Goal: Task Accomplishment & Management: Manage account settings

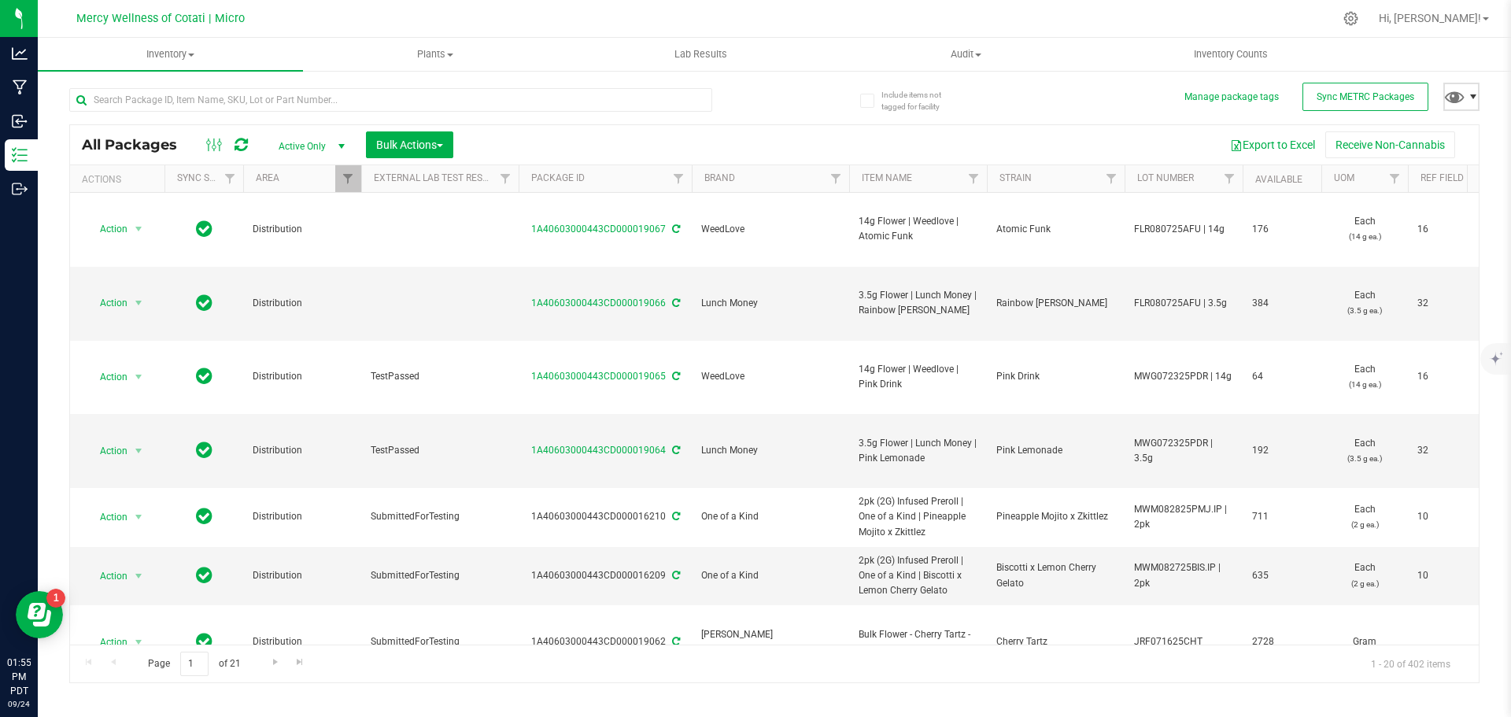
click at [1475, 96] on span at bounding box center [1472, 96] width 13 height 13
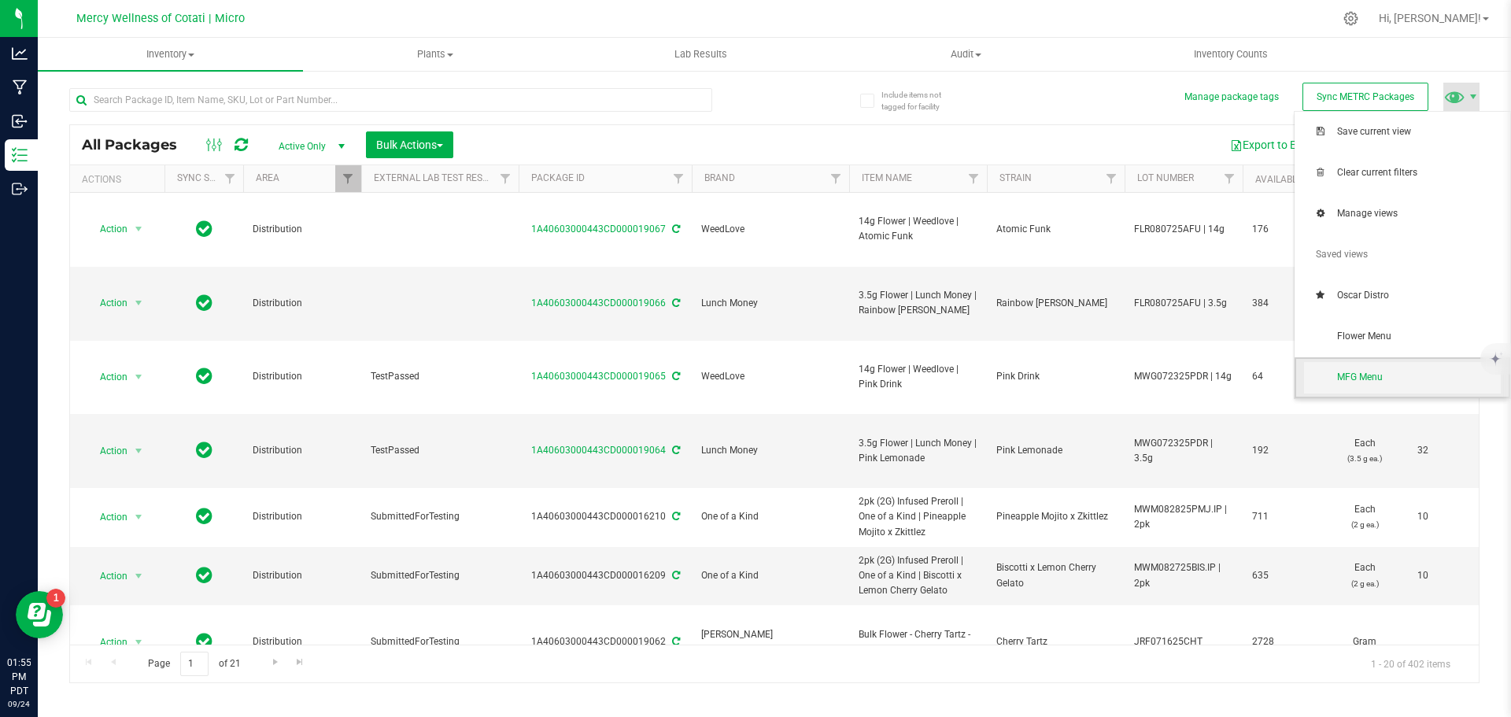
click at [1422, 371] on span "MFG Menu" at bounding box center [1419, 377] width 164 height 13
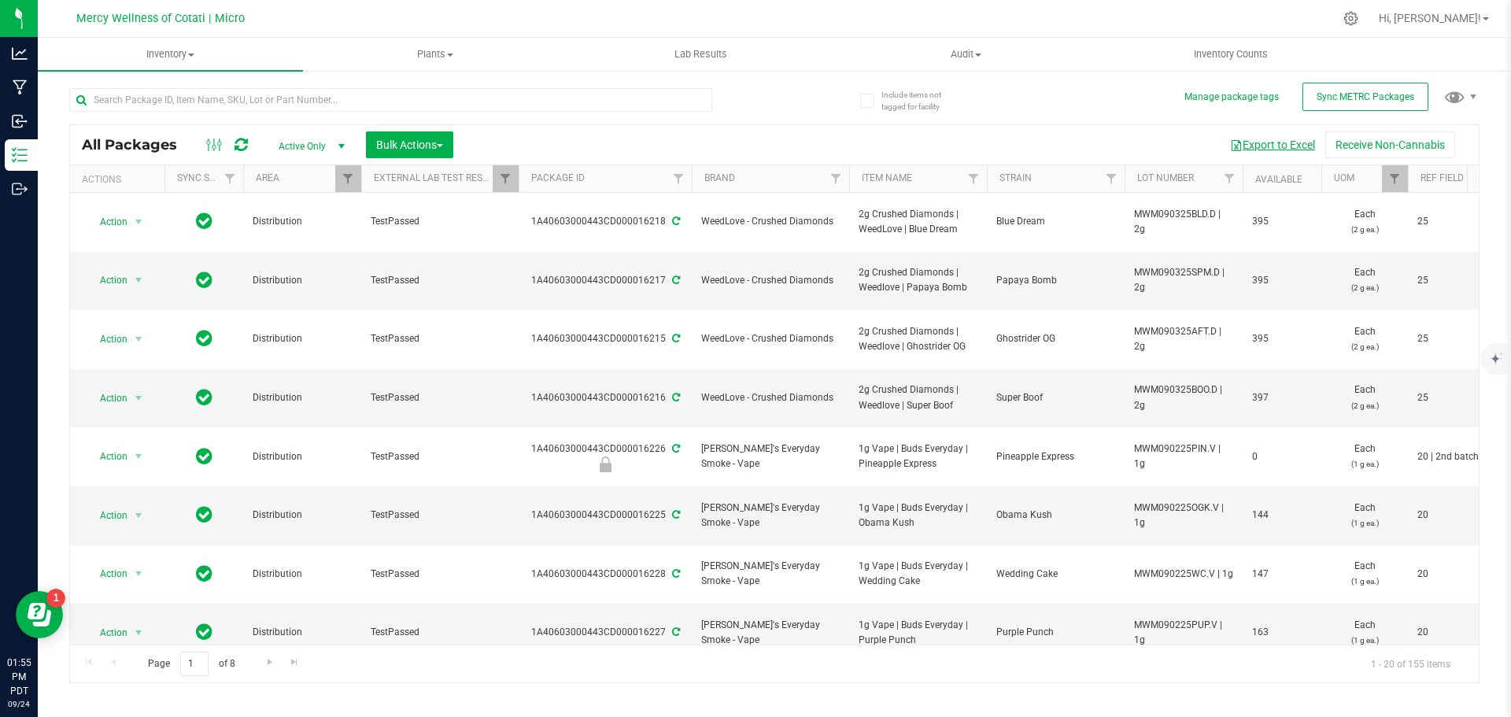
click at [1270, 145] on button "Export to Excel" at bounding box center [1271, 144] width 105 height 27
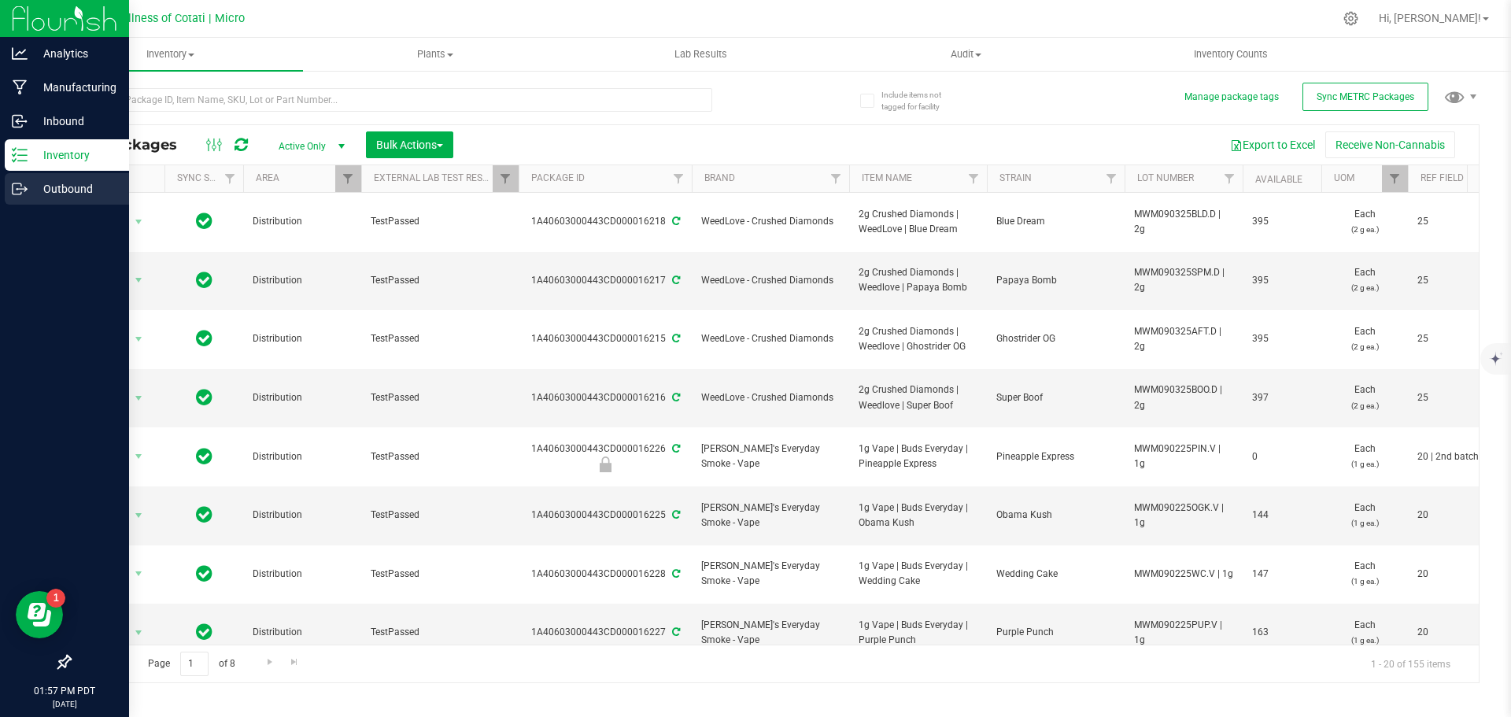
click at [81, 193] on p "Outbound" at bounding box center [75, 188] width 94 height 19
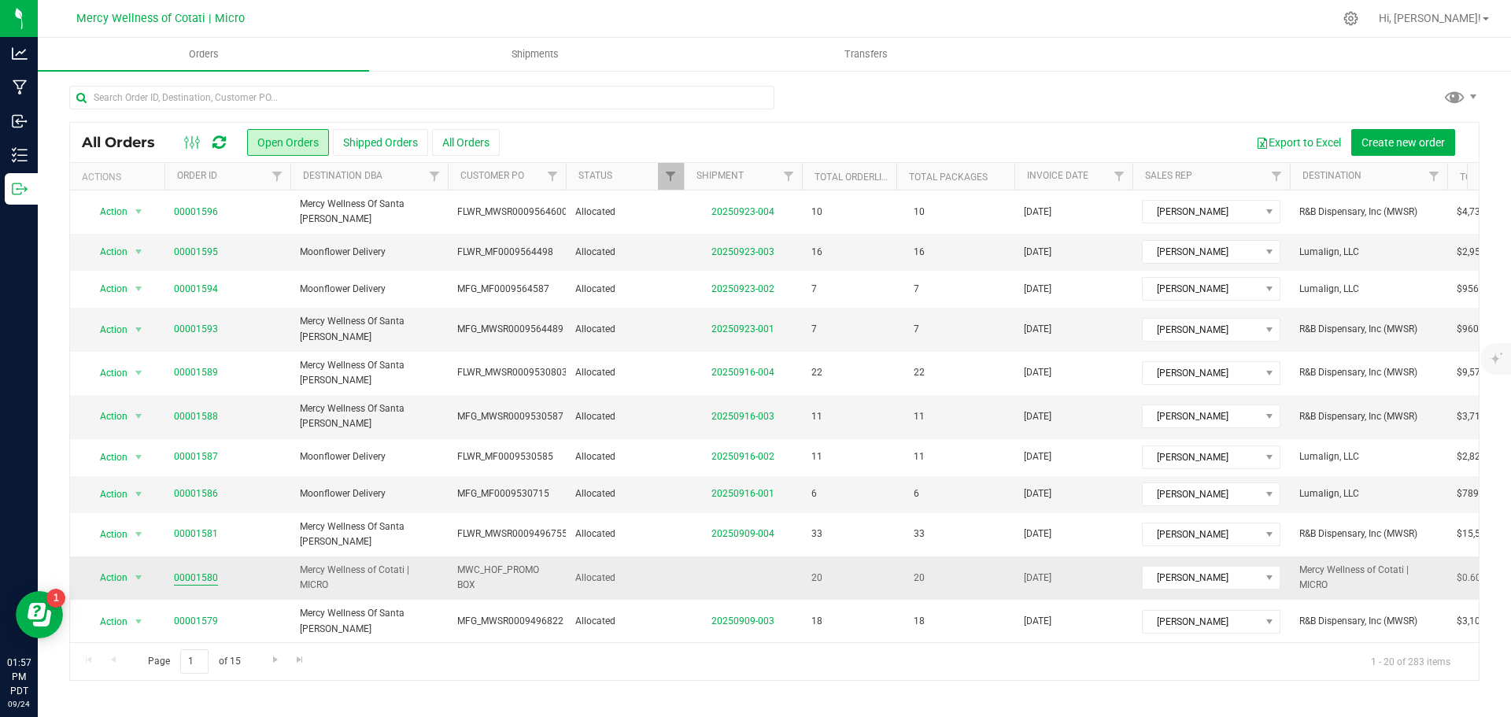
click at [192, 570] on link "00001580" at bounding box center [196, 577] width 44 height 15
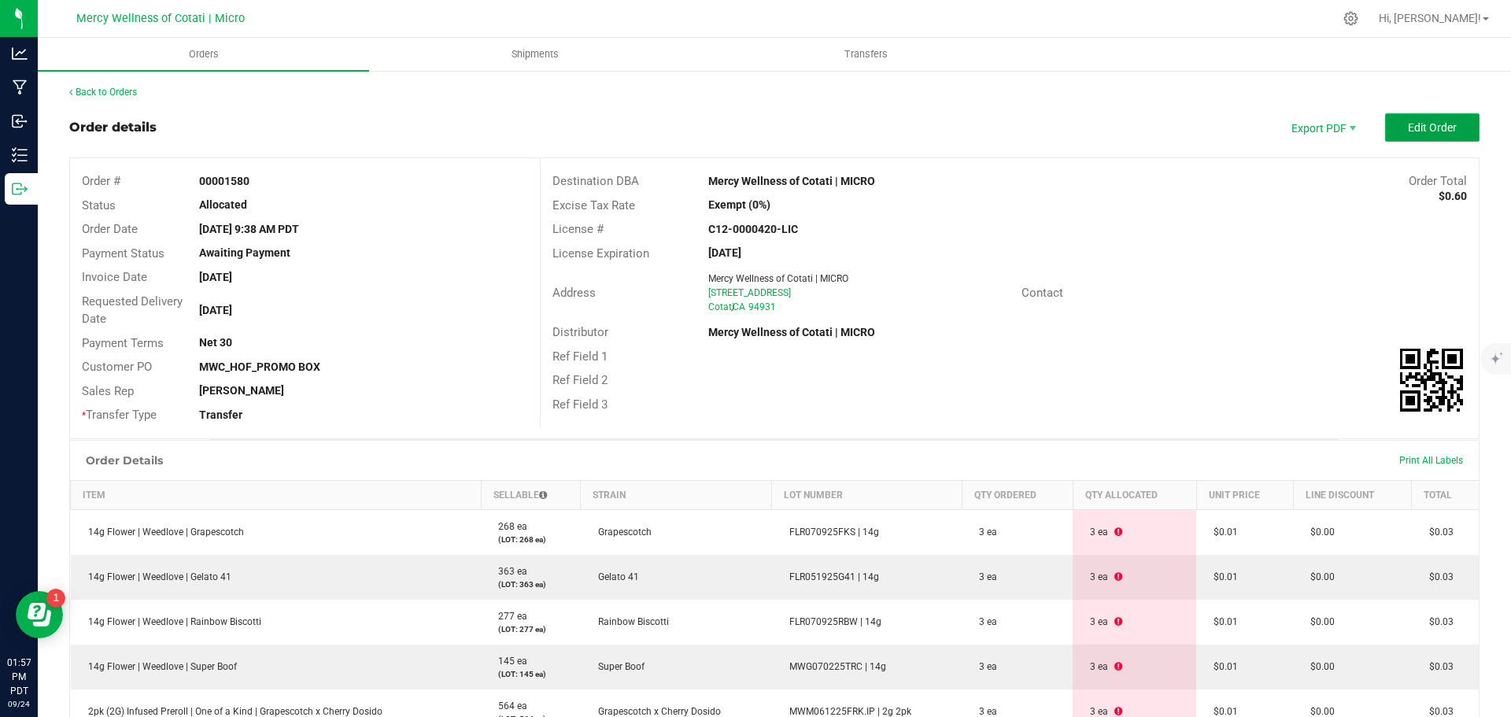
click at [1416, 127] on span "Edit Order" at bounding box center [1431, 127] width 49 height 13
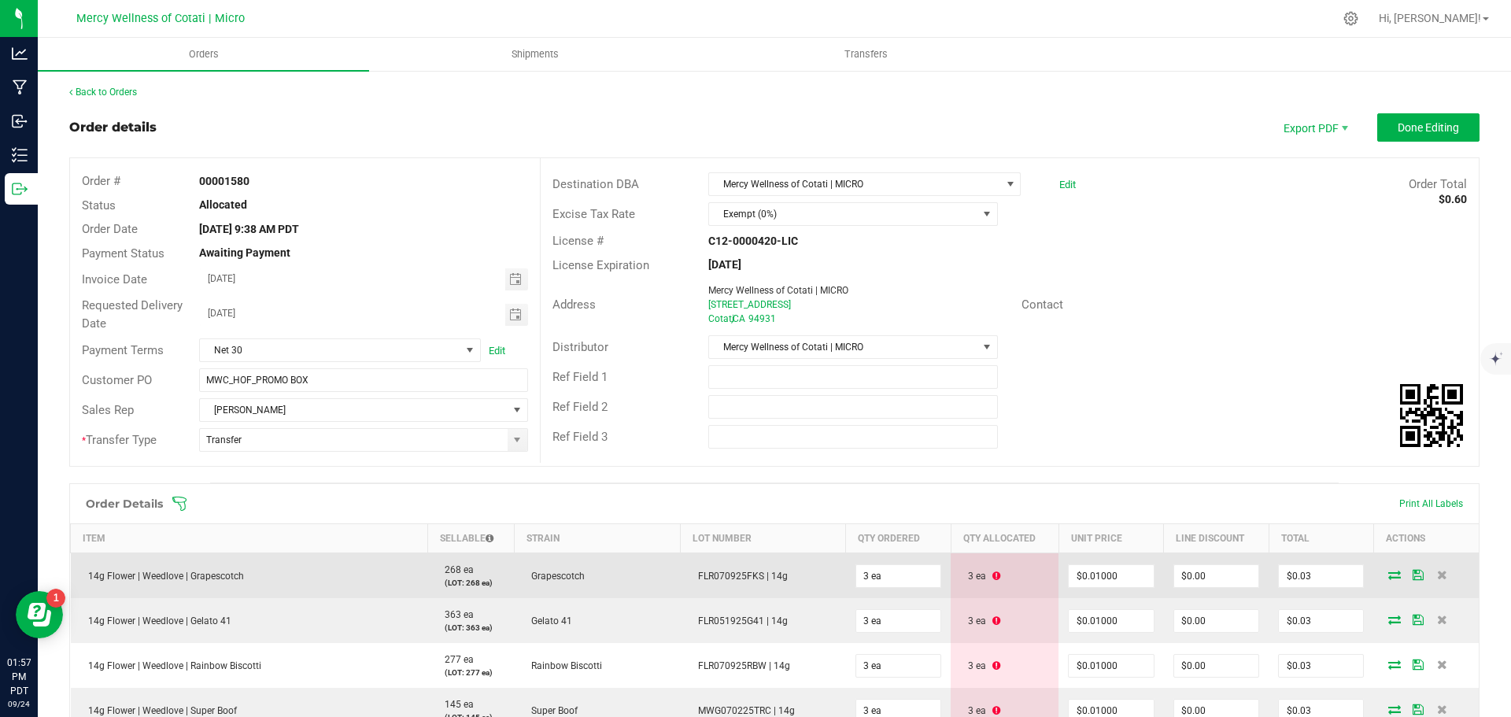
click at [1388, 574] on icon at bounding box center [1394, 574] width 13 height 9
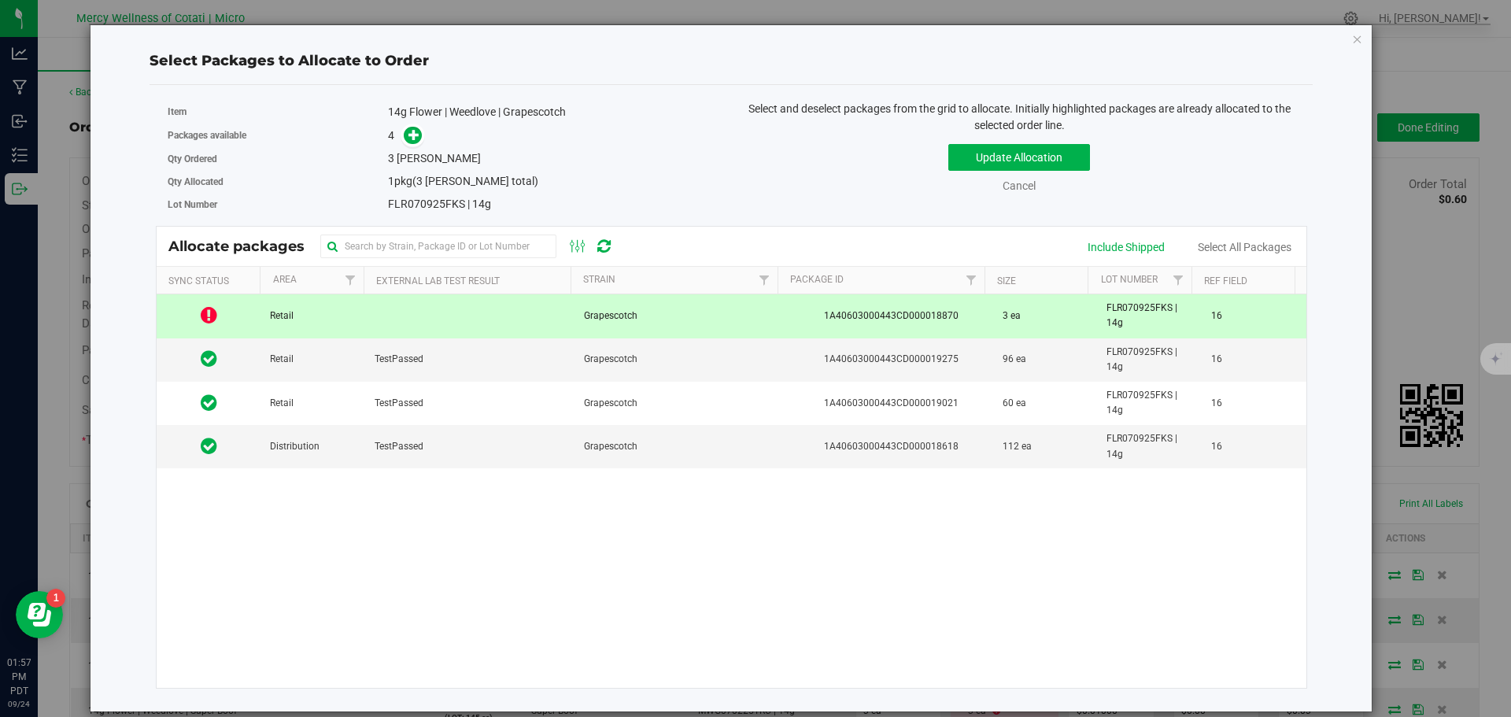
click at [1350, 31] on div "Select Packages to Allocate to Order Item 14g Flower | Weedlove | Grapescotch P…" at bounding box center [730, 368] width 1257 height 686
click at [1355, 38] on icon "button" at bounding box center [1357, 38] width 11 height 19
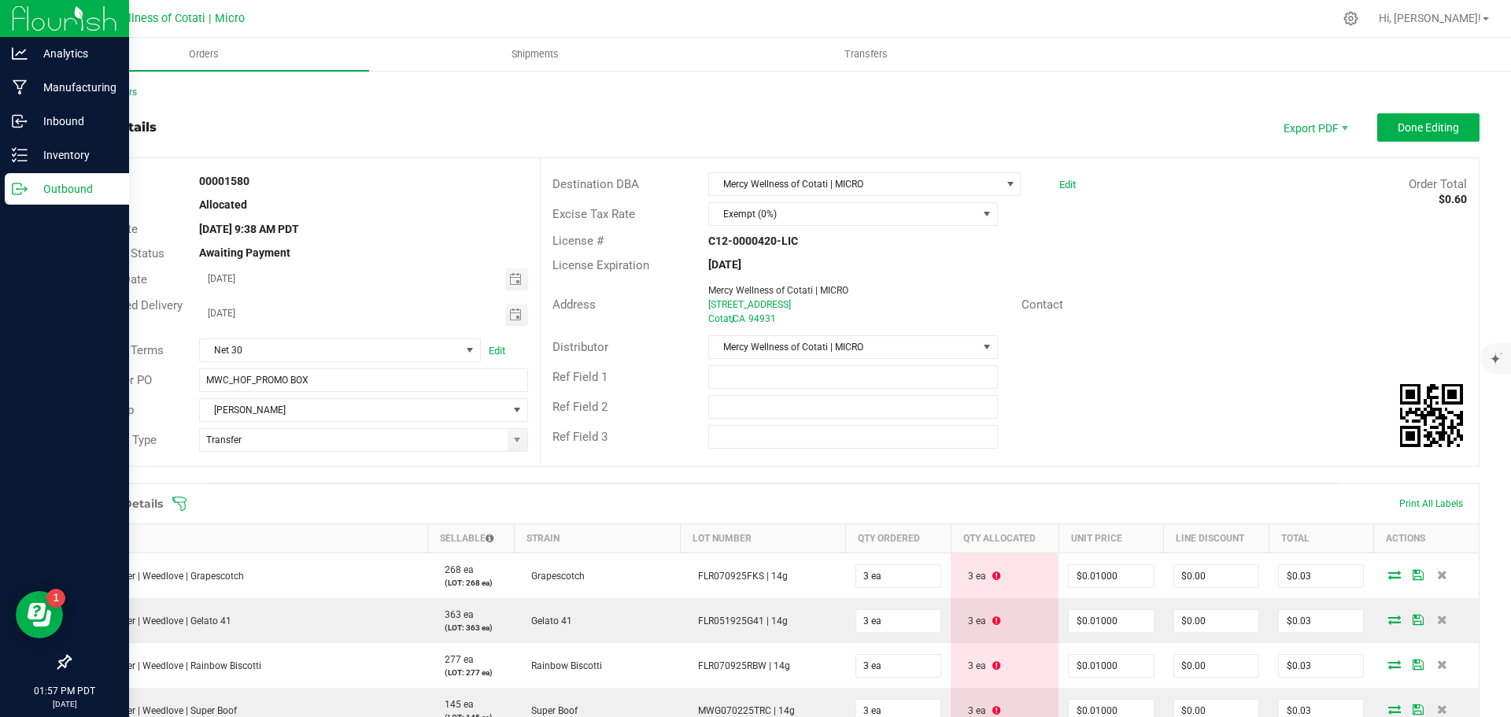
click at [57, 186] on p "Outbound" at bounding box center [75, 188] width 94 height 19
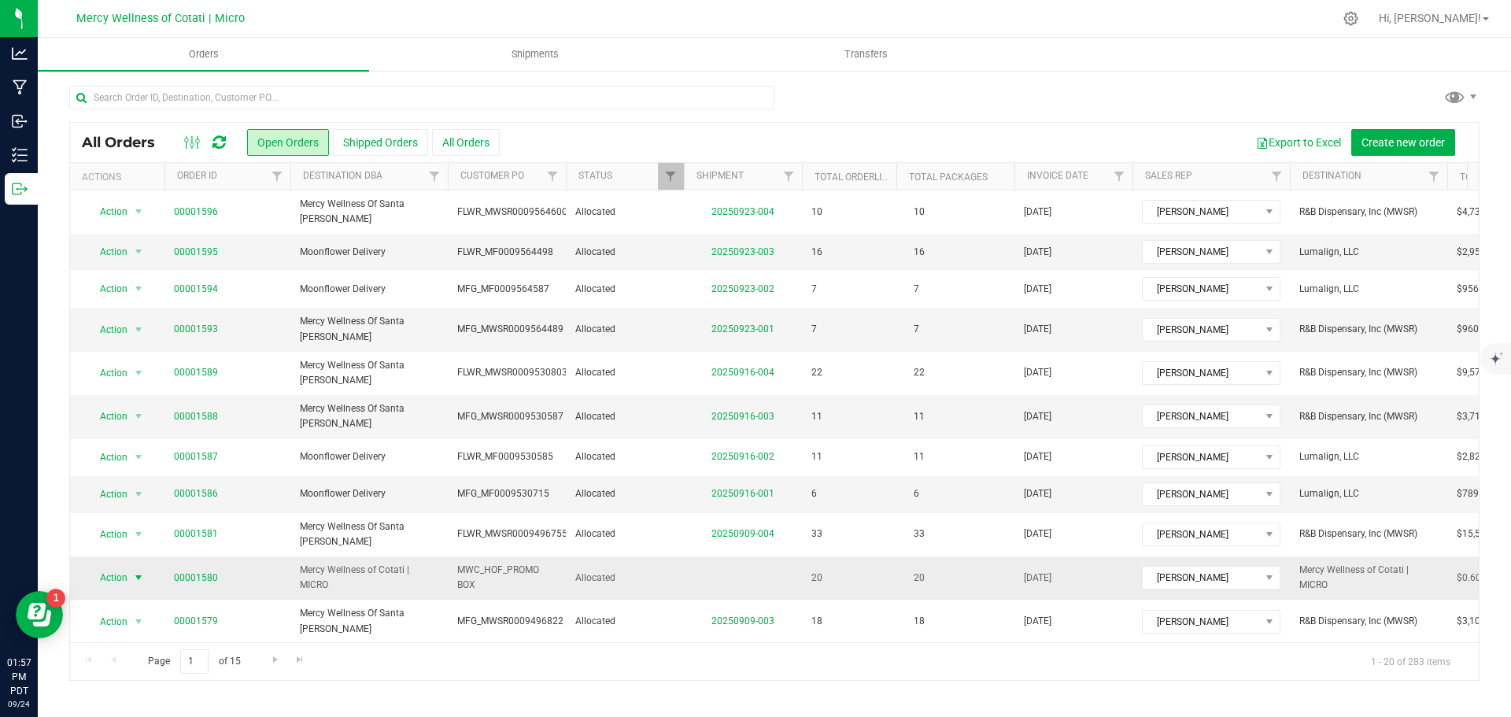
click at [131, 566] on span "select" at bounding box center [139, 577] width 20 height 22
click at [138, 312] on li "Cancel order" at bounding box center [146, 312] width 118 height 24
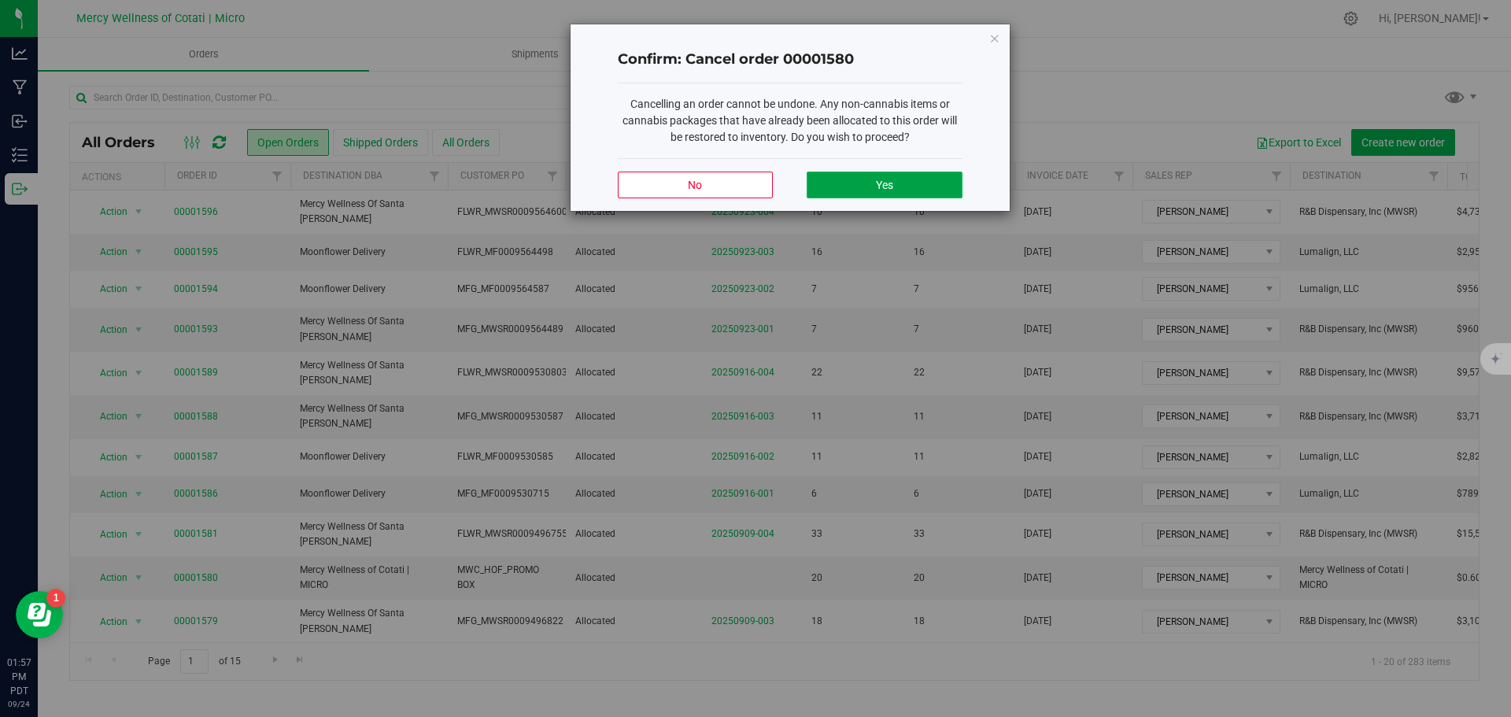
click at [891, 187] on span "Yes" at bounding box center [884, 185] width 17 height 13
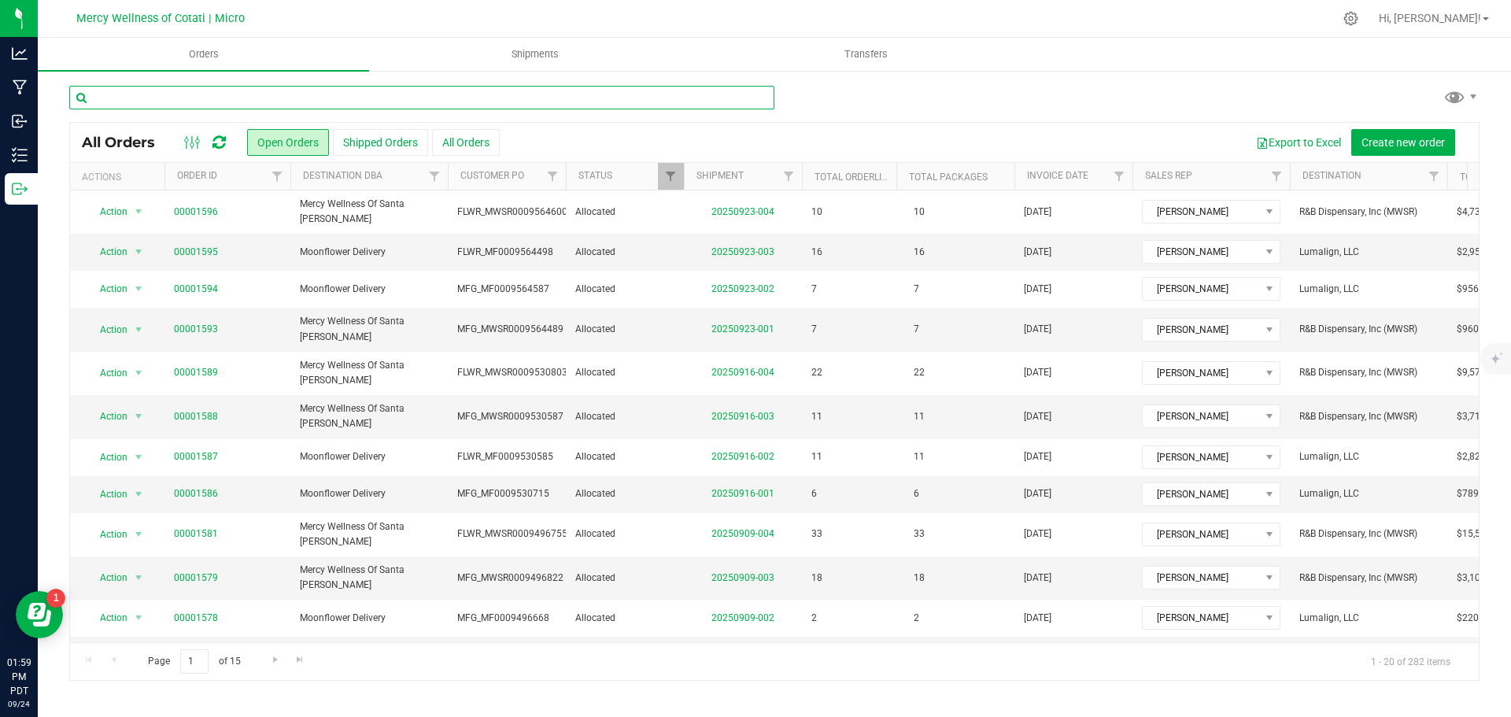
click at [320, 98] on input "text" at bounding box center [421, 98] width 705 height 24
type input "o"
type input "express"
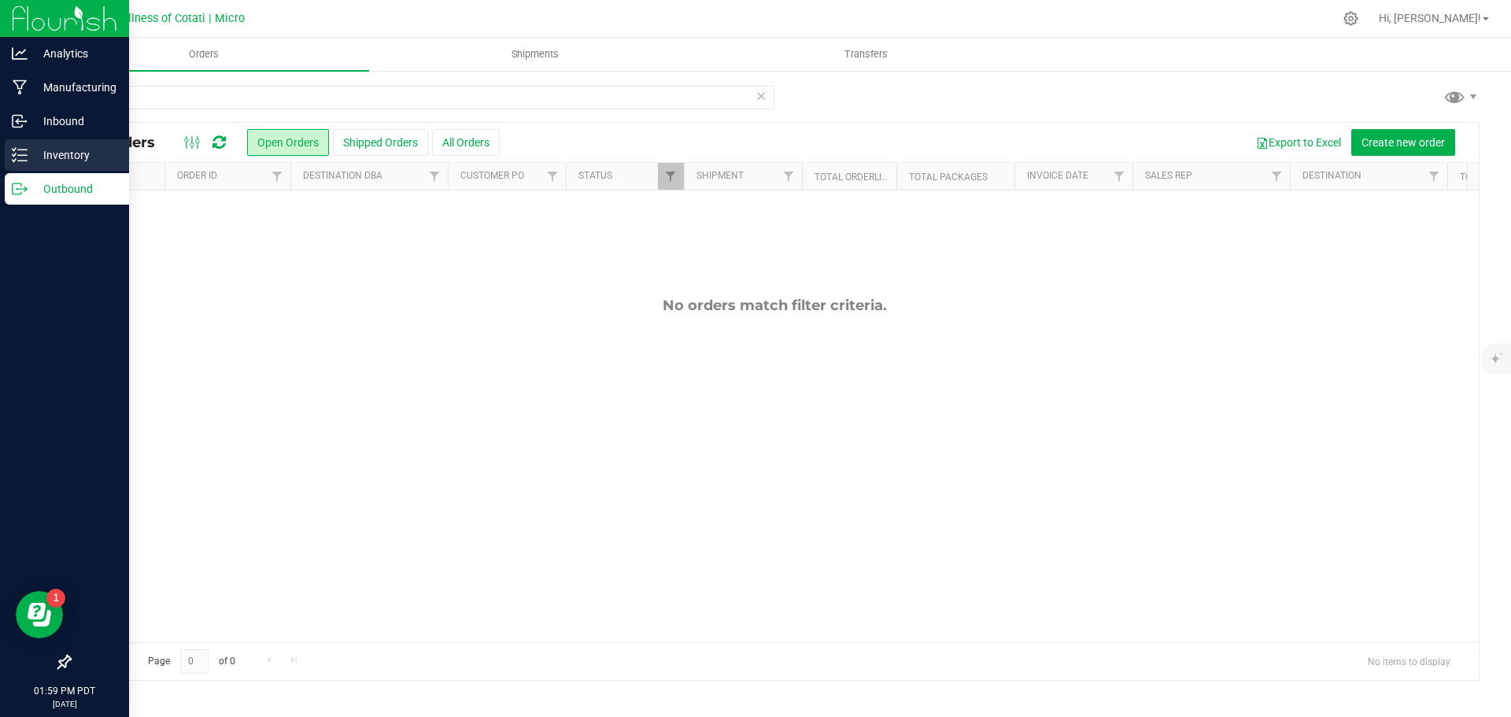
click at [51, 157] on p "Inventory" at bounding box center [75, 155] width 94 height 19
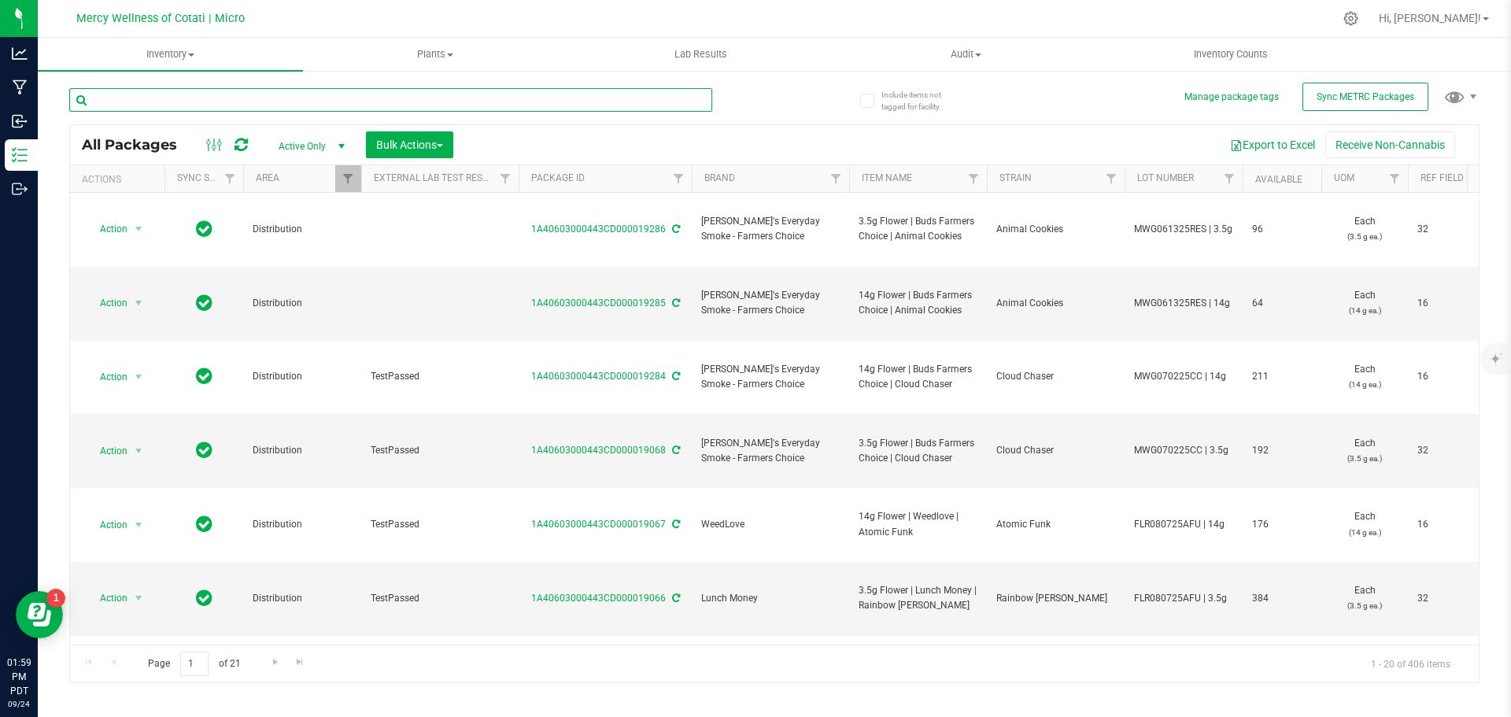
click at [178, 100] on input "text" at bounding box center [390, 100] width 643 height 24
type input "express"
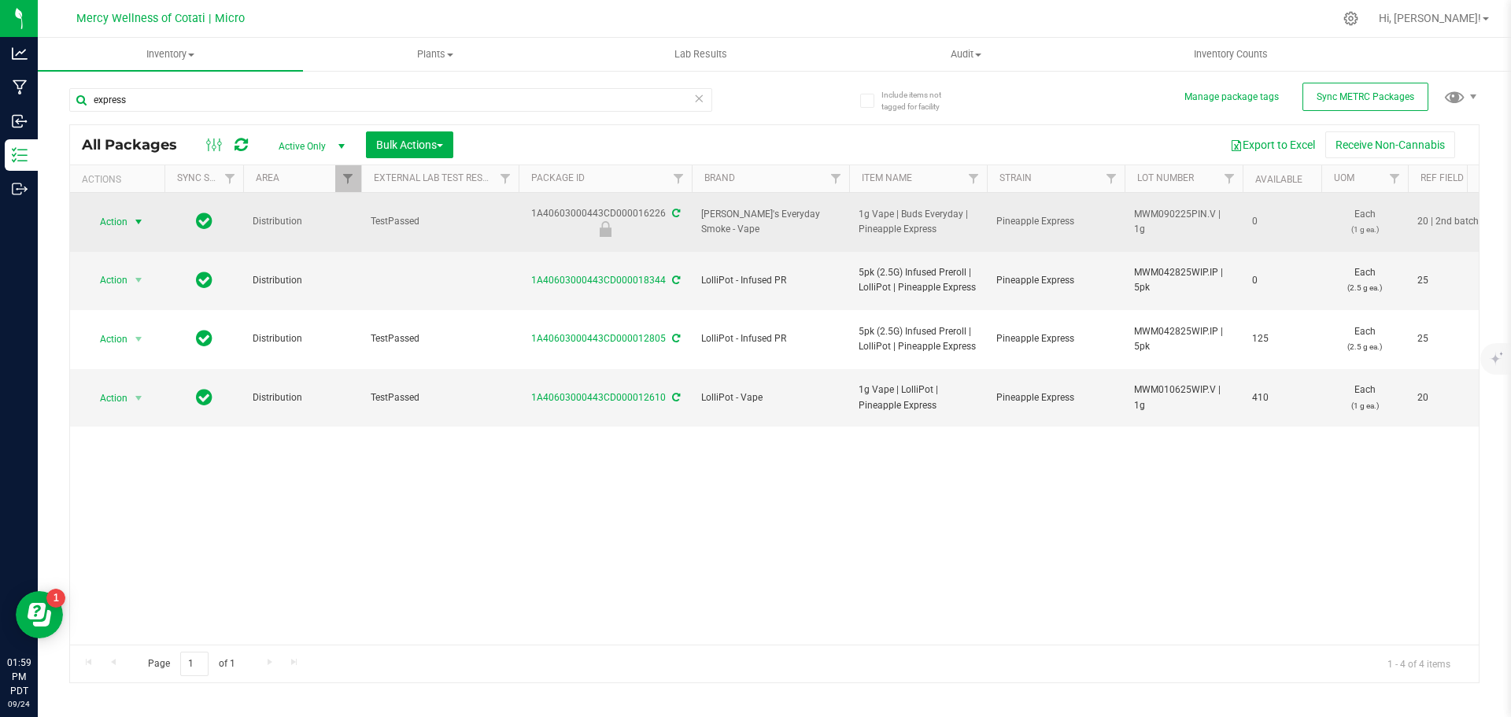
click at [130, 216] on span "select" at bounding box center [139, 222] width 20 height 22
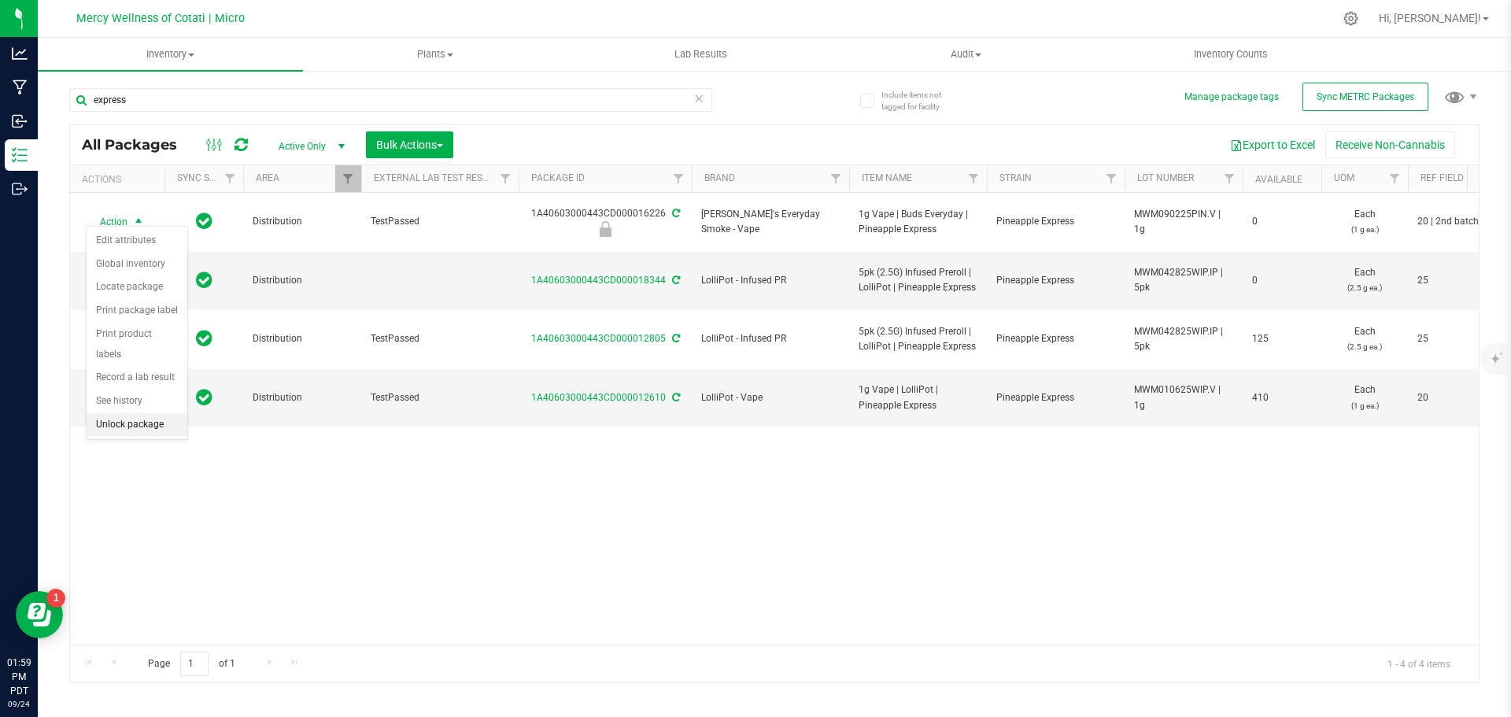
click at [127, 413] on li "Unlock package" at bounding box center [137, 425] width 101 height 24
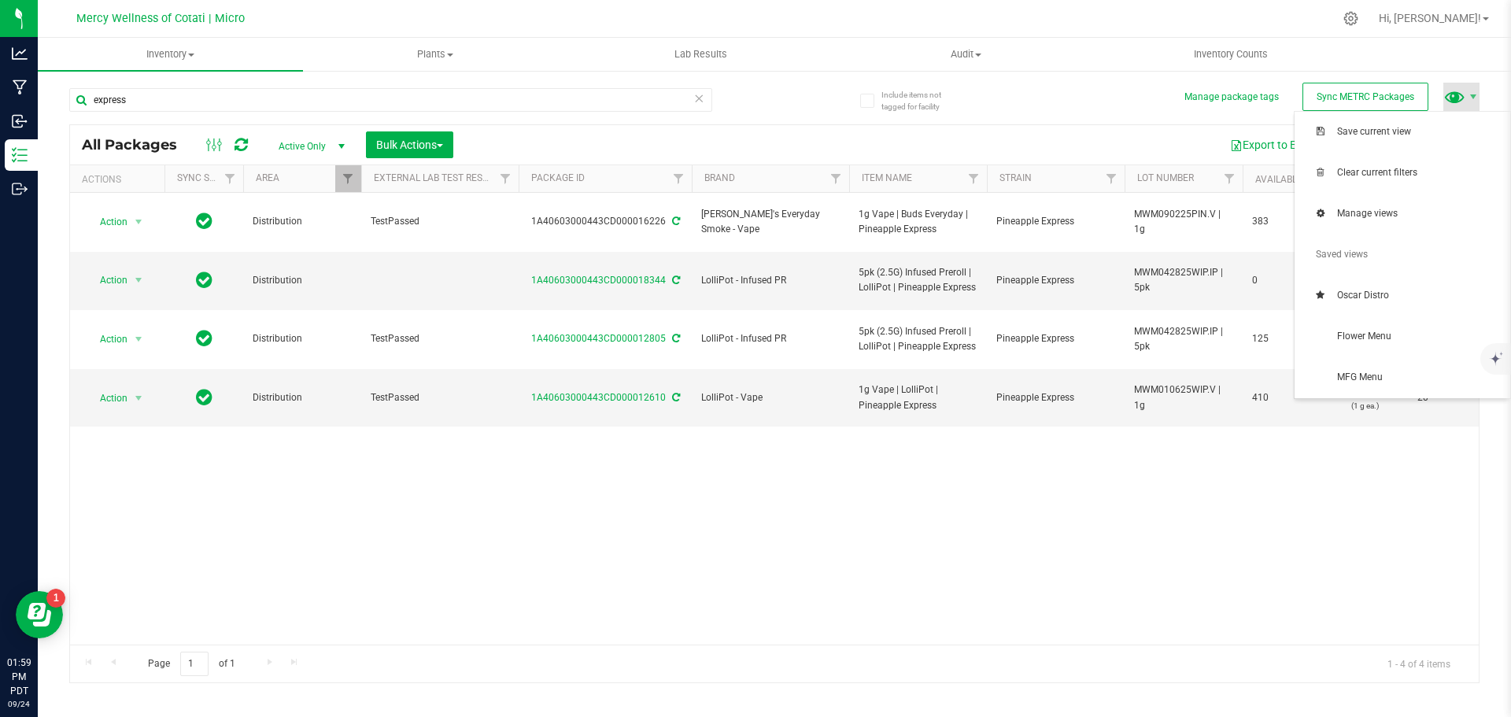
click at [1459, 95] on span at bounding box center [1454, 96] width 23 height 23
click at [1363, 341] on span "Flower Menu" at bounding box center [1419, 336] width 164 height 13
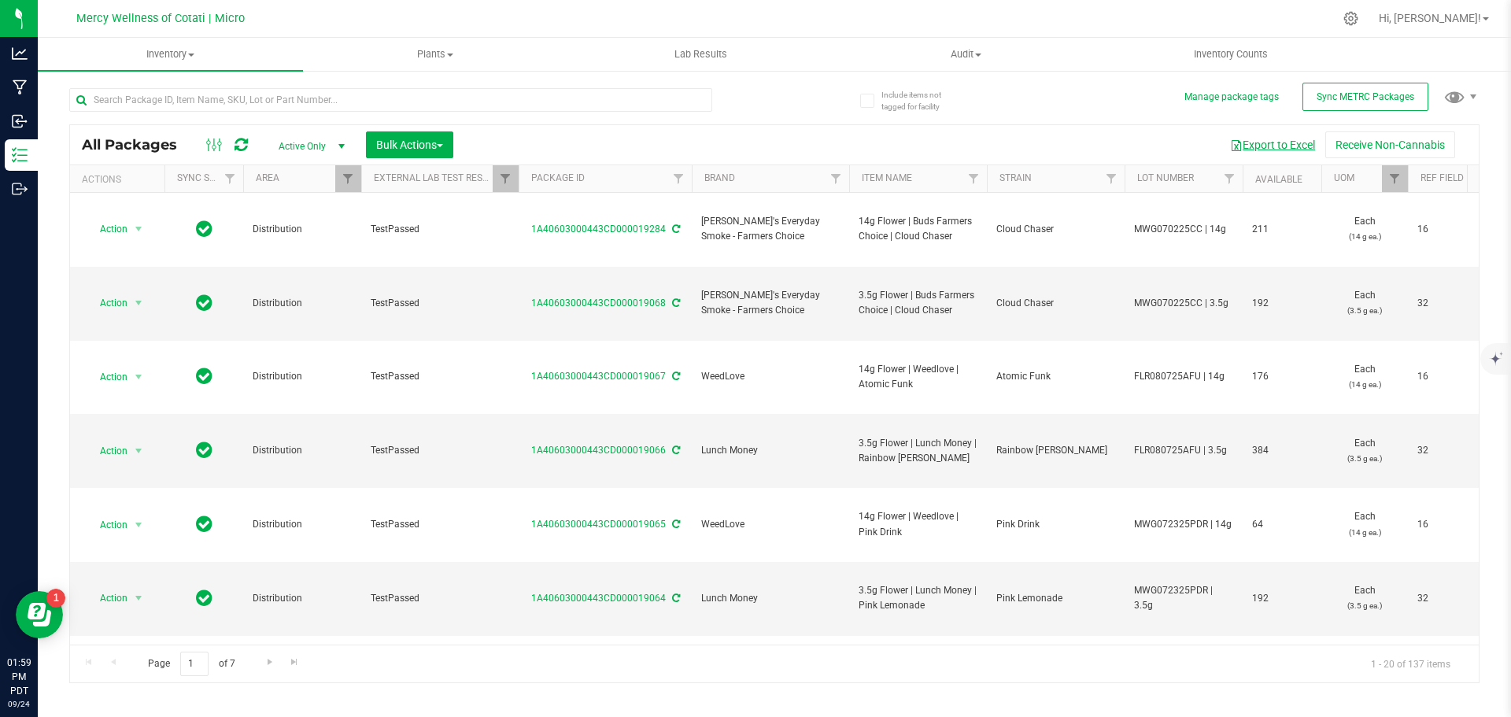
click at [1274, 142] on button "Export to Excel" at bounding box center [1271, 144] width 105 height 27
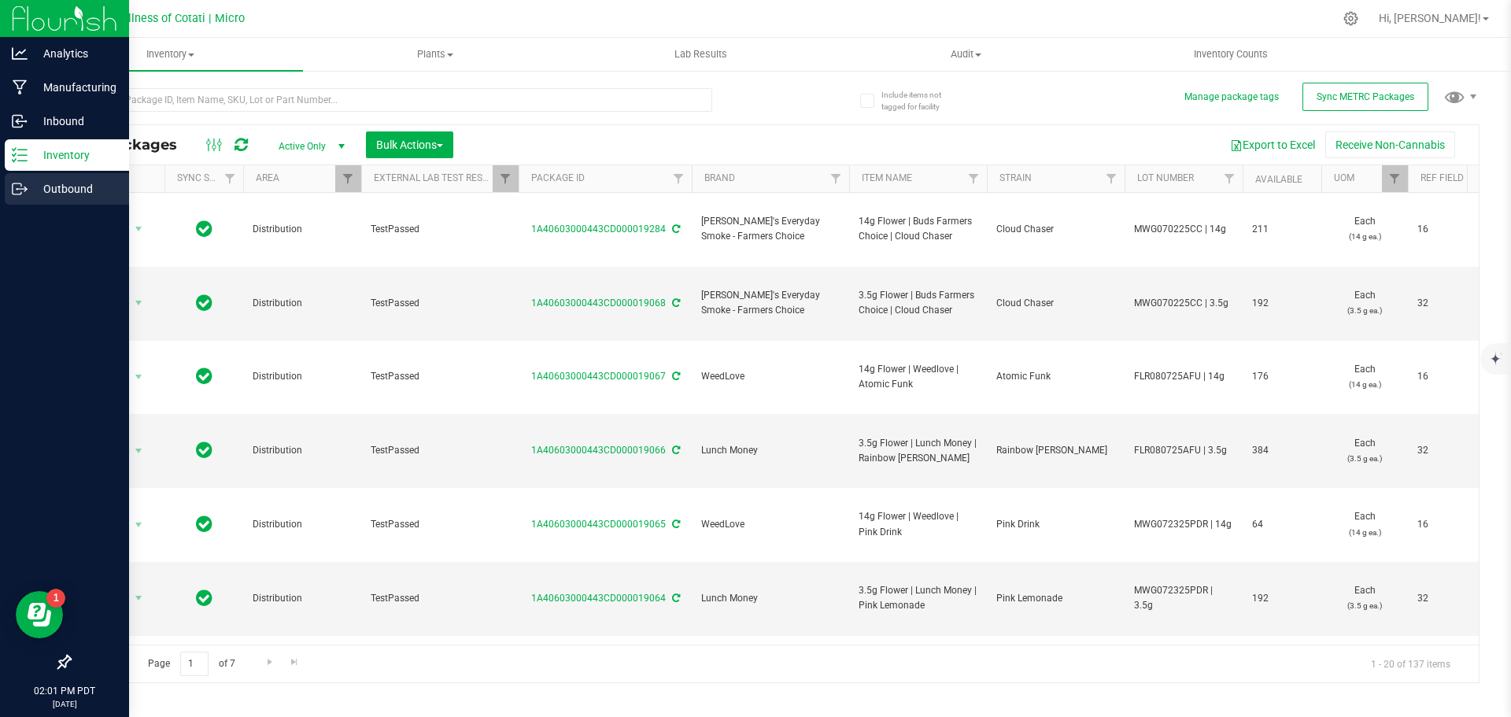
click at [49, 188] on p "Outbound" at bounding box center [75, 188] width 94 height 19
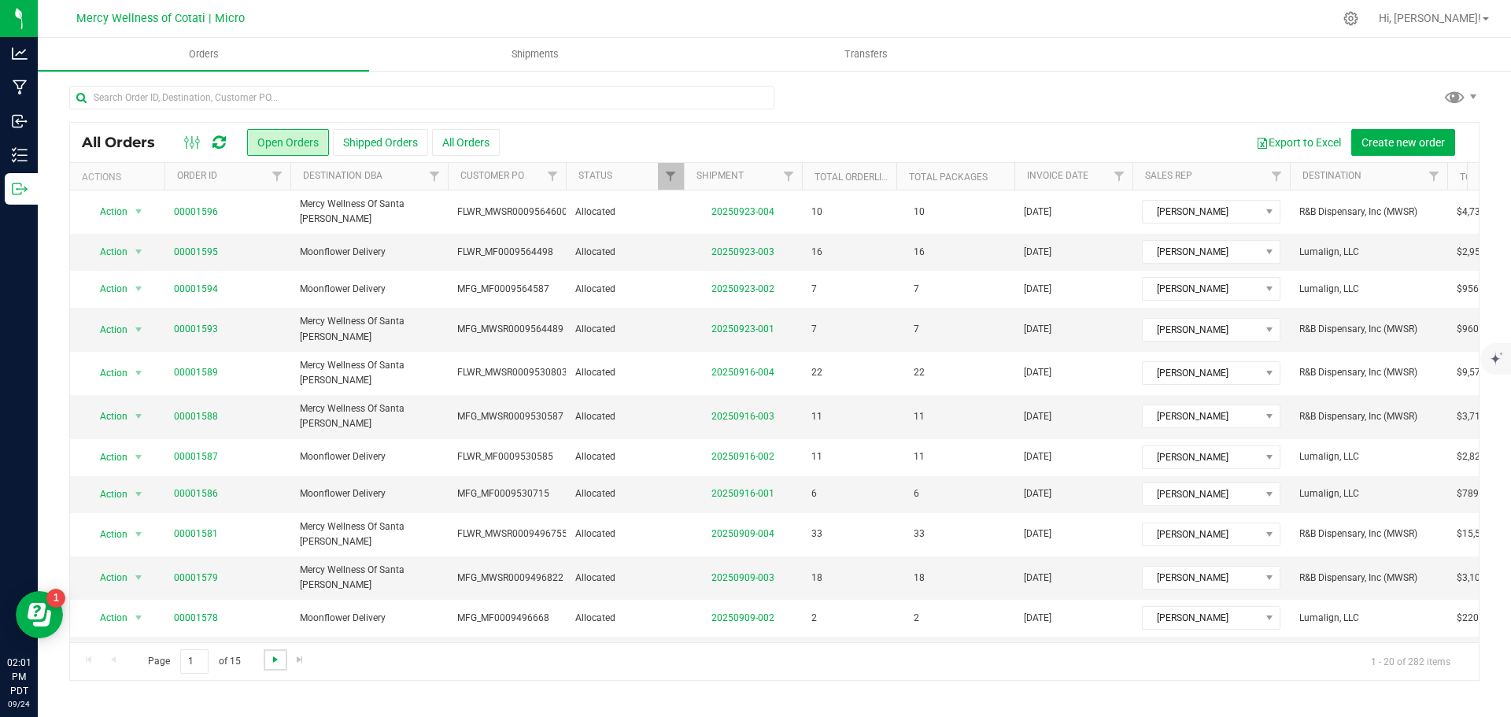
click at [270, 659] on span "Go to the next page" at bounding box center [275, 659] width 13 height 13
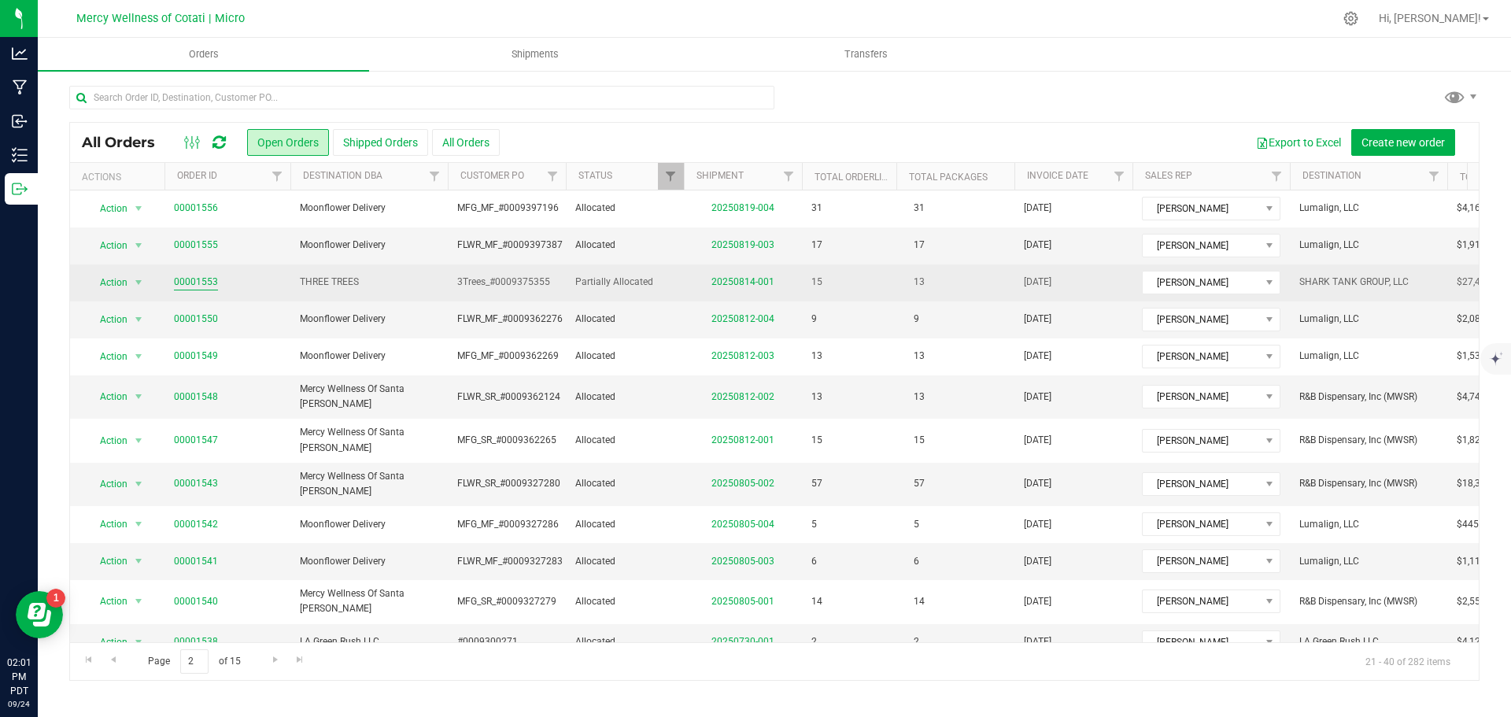
click at [204, 277] on link "00001553" at bounding box center [196, 282] width 44 height 15
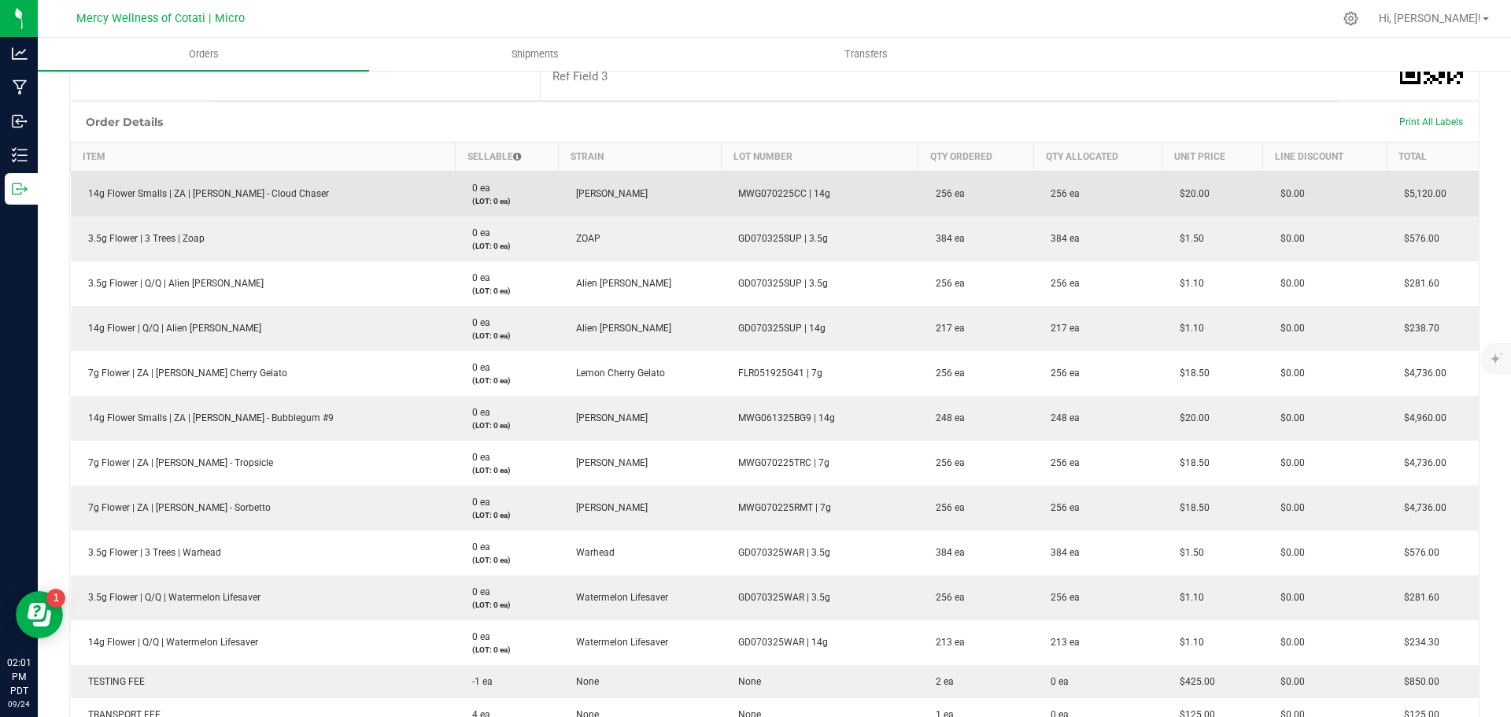
scroll to position [393, 0]
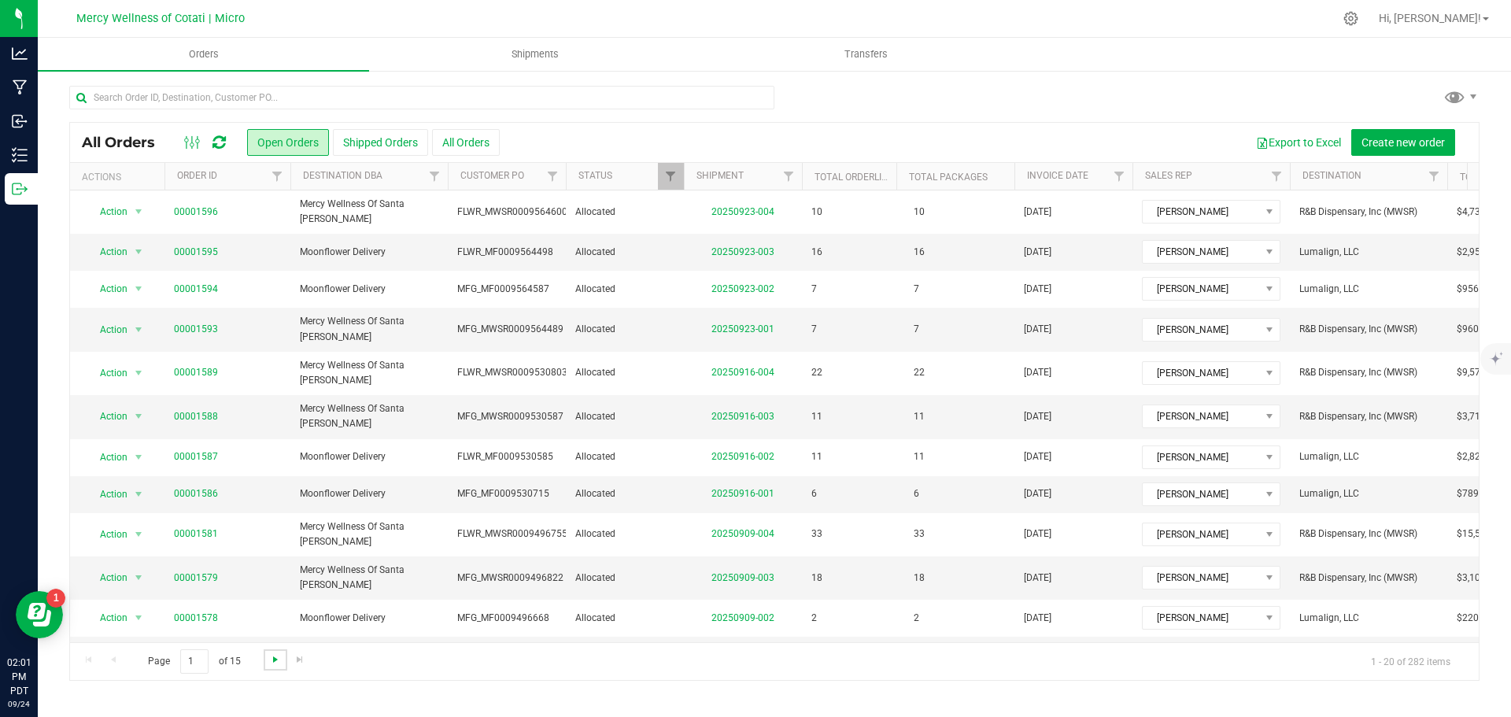
click at [271, 653] on span "Go to the next page" at bounding box center [275, 659] width 13 height 13
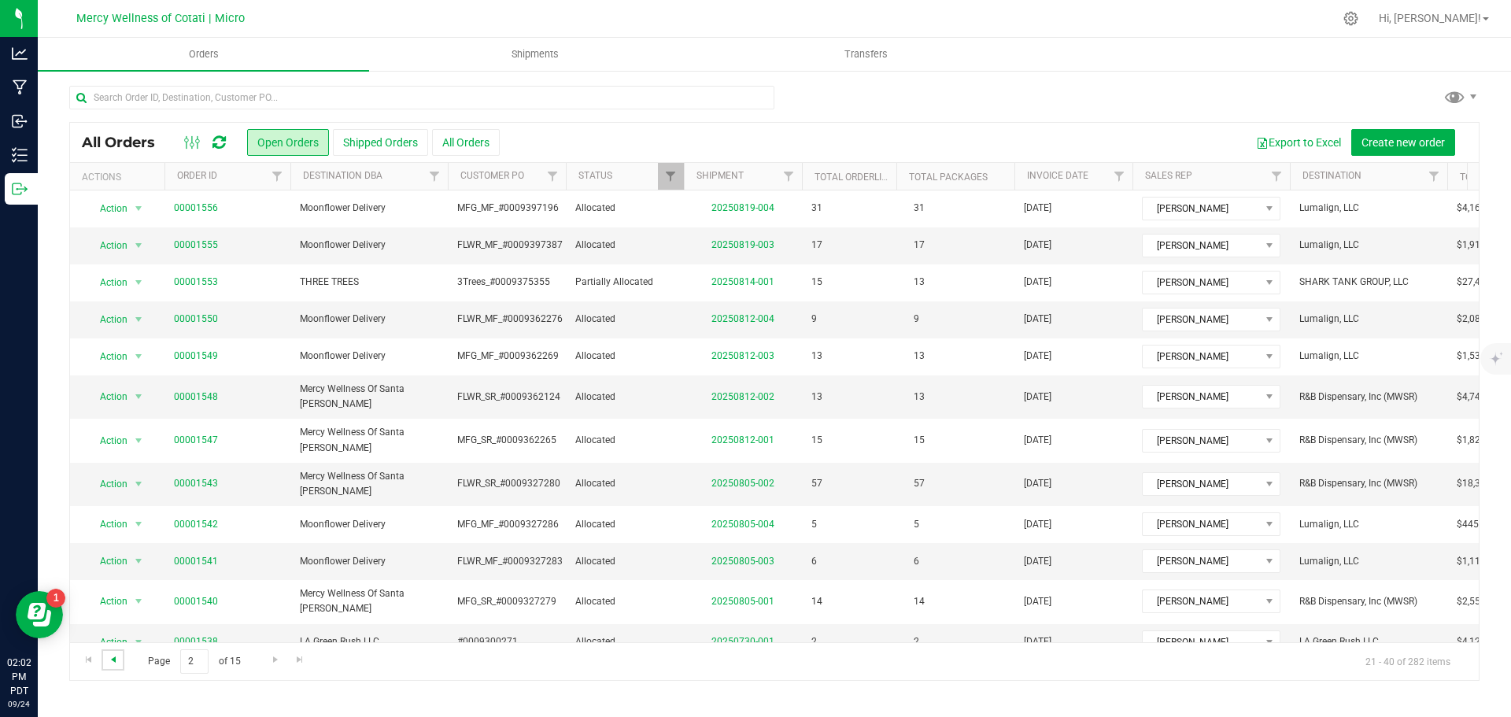
click at [107, 663] on span "Go to the previous page" at bounding box center [113, 659] width 13 height 13
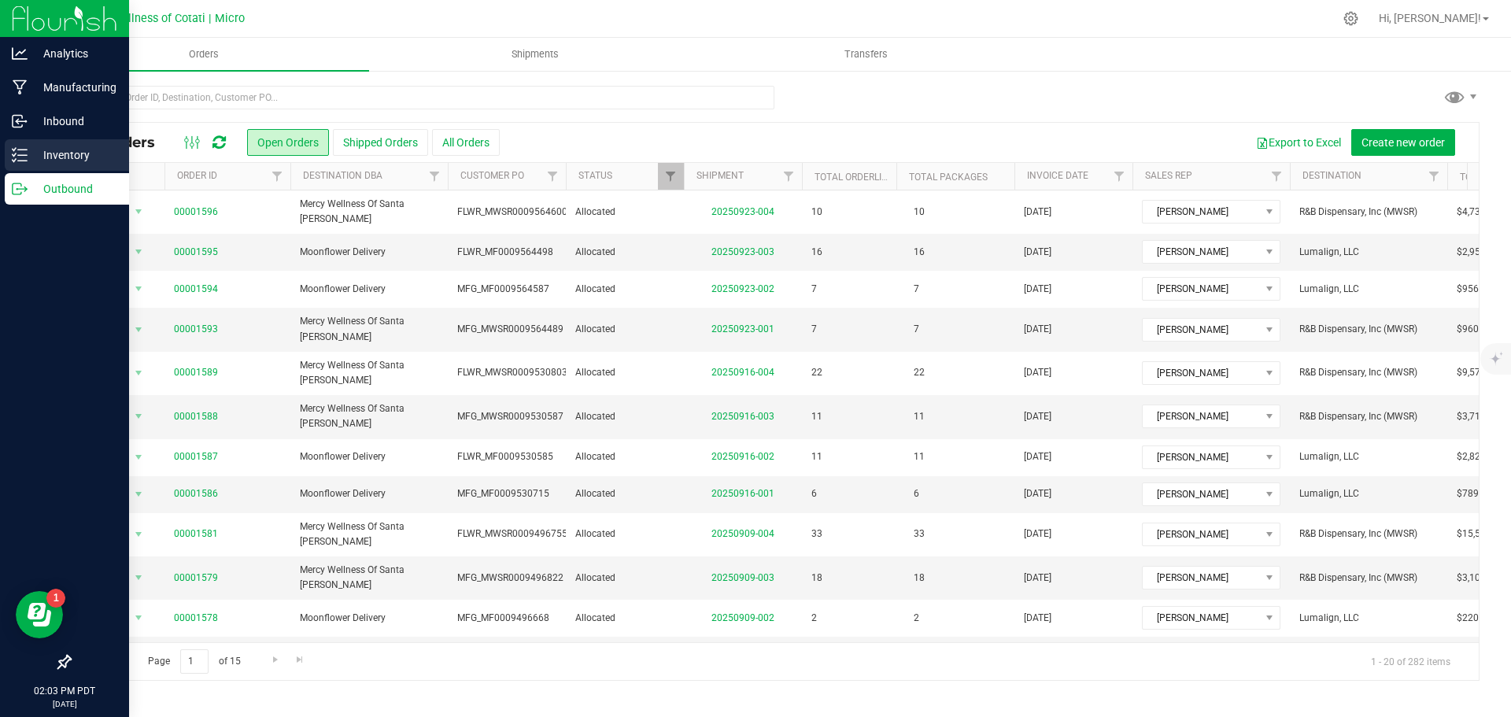
click at [67, 155] on p "Inventory" at bounding box center [75, 155] width 94 height 19
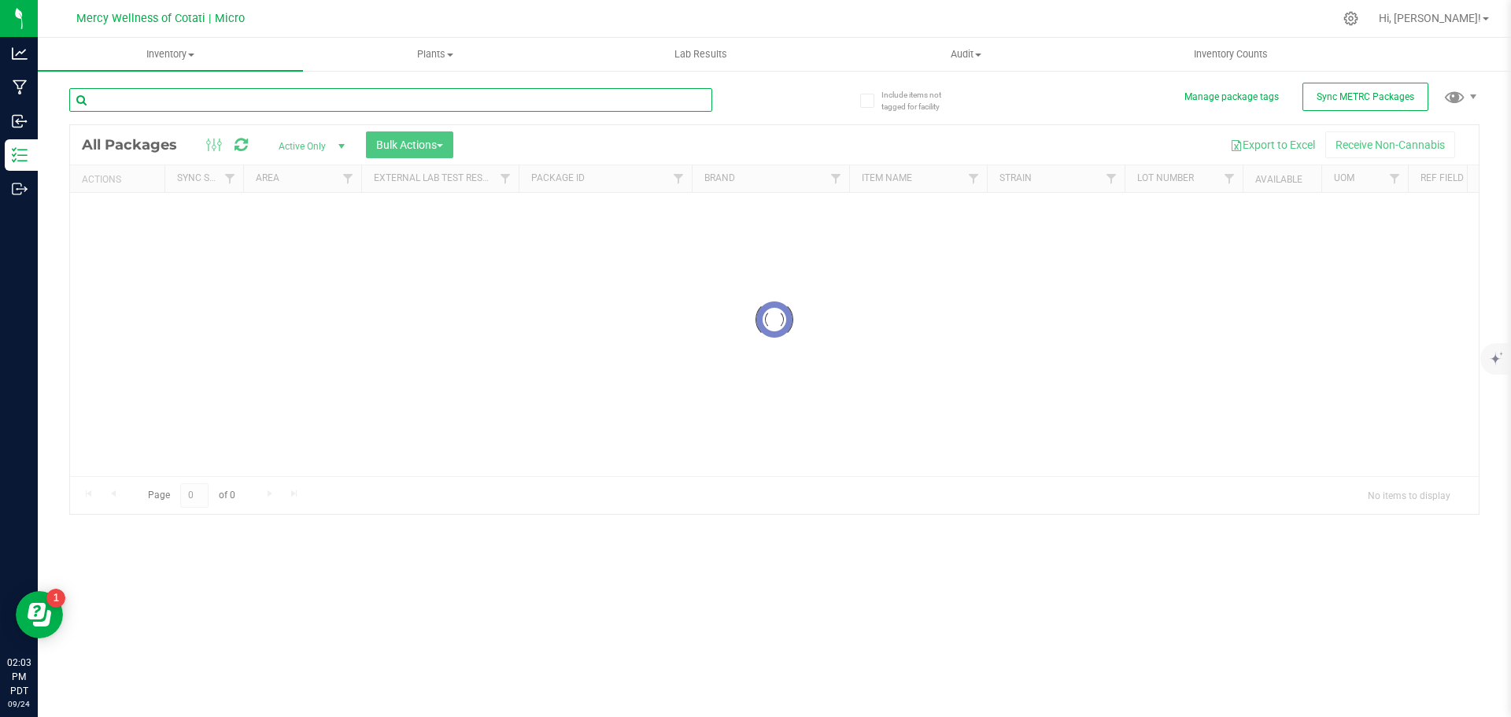
click at [131, 96] on div "Inventory All packages All inventory Waste log Create inventory Plants All plan…" at bounding box center [774, 377] width 1473 height 679
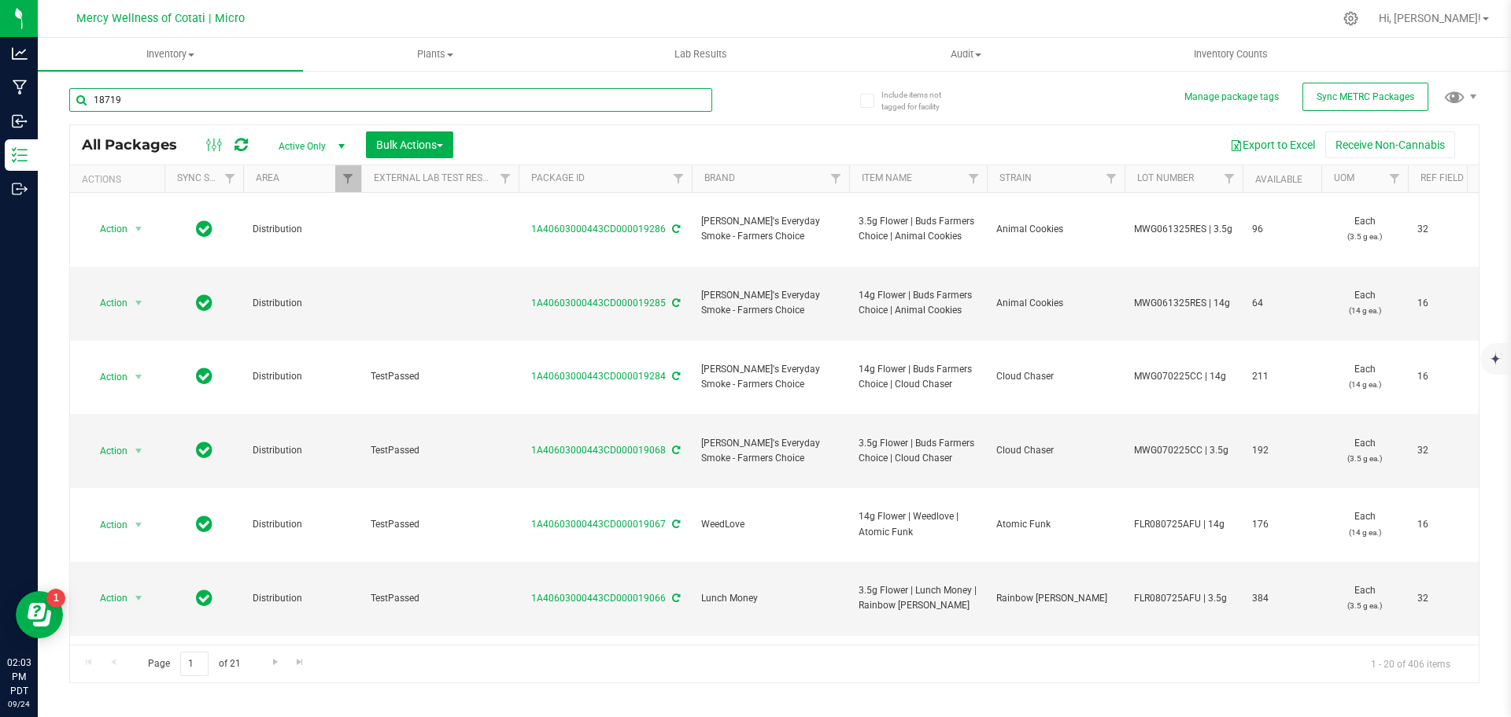
type input "18719"
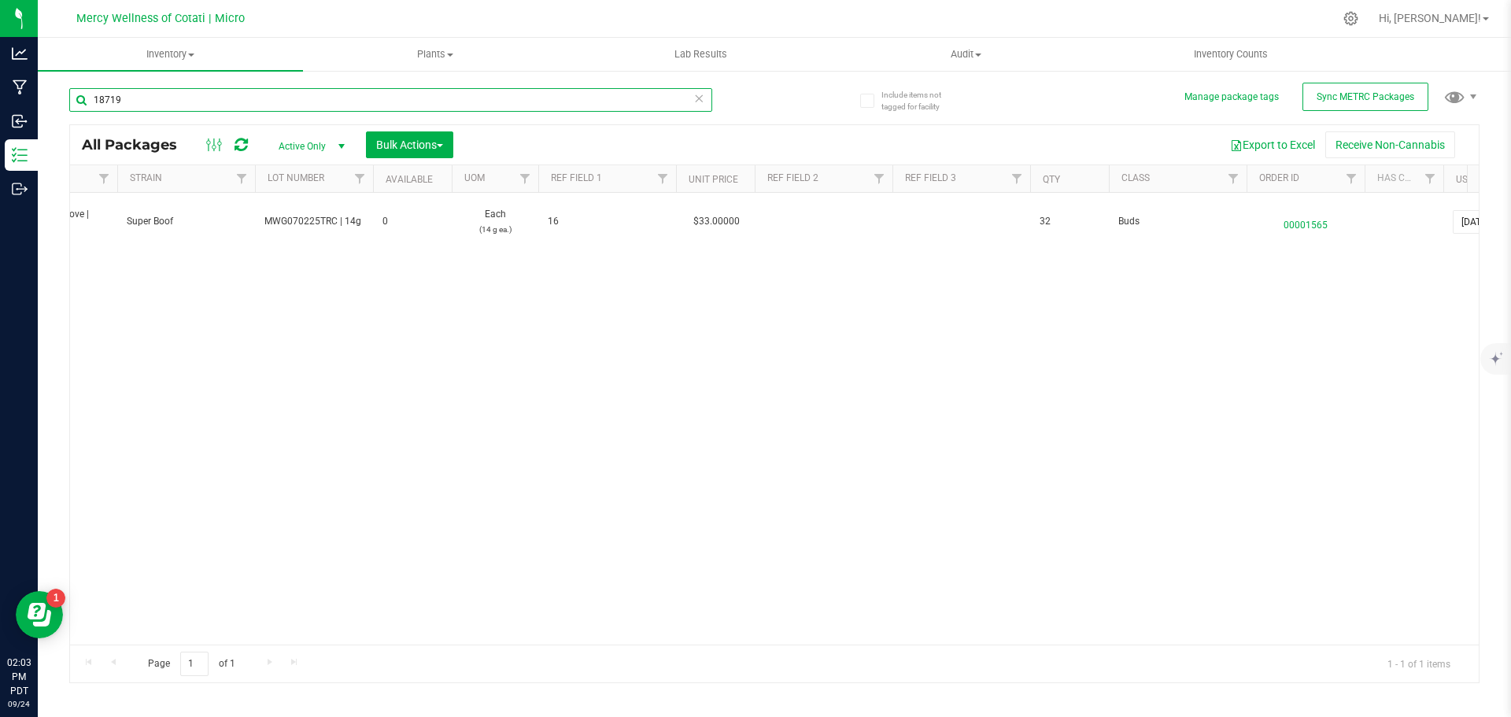
scroll to position [0, 872]
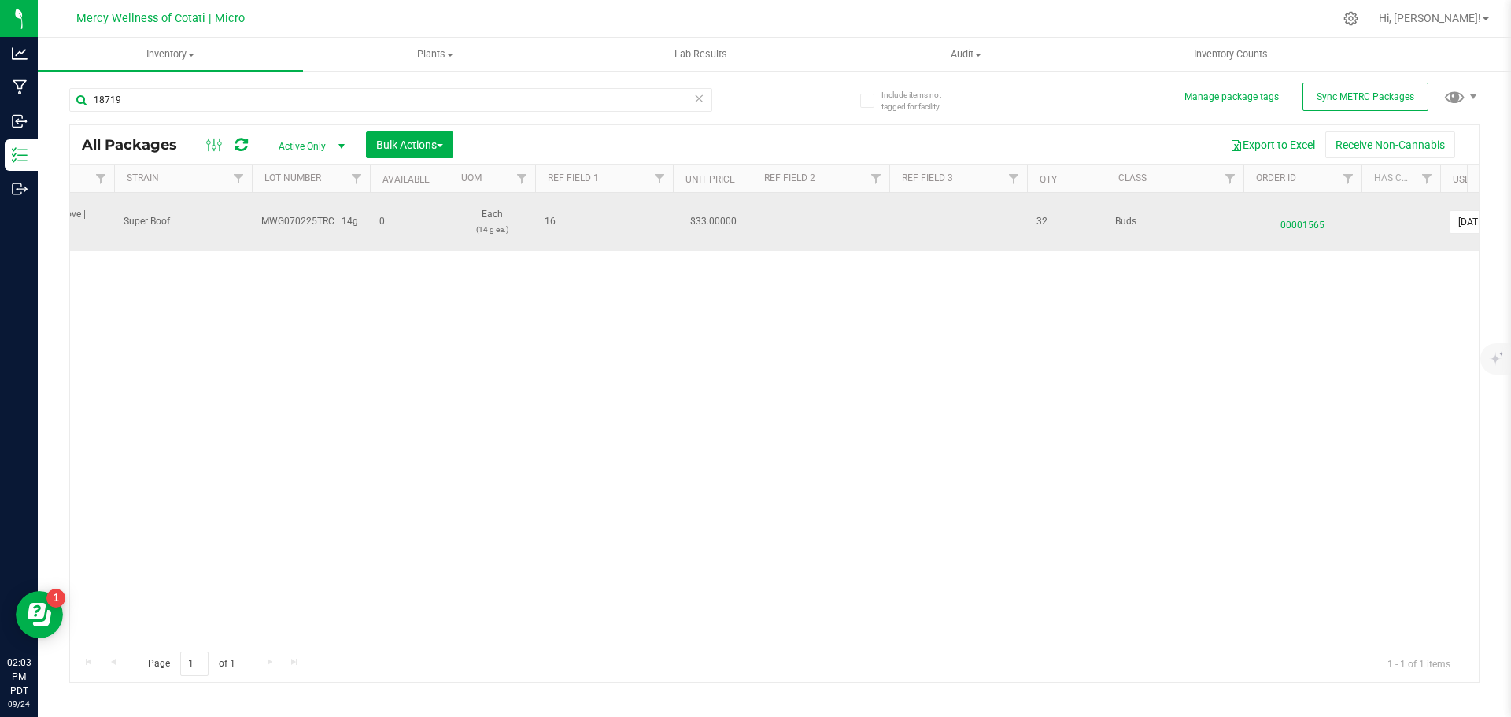
click at [1304, 223] on span "00001565" at bounding box center [1301, 221] width 99 height 23
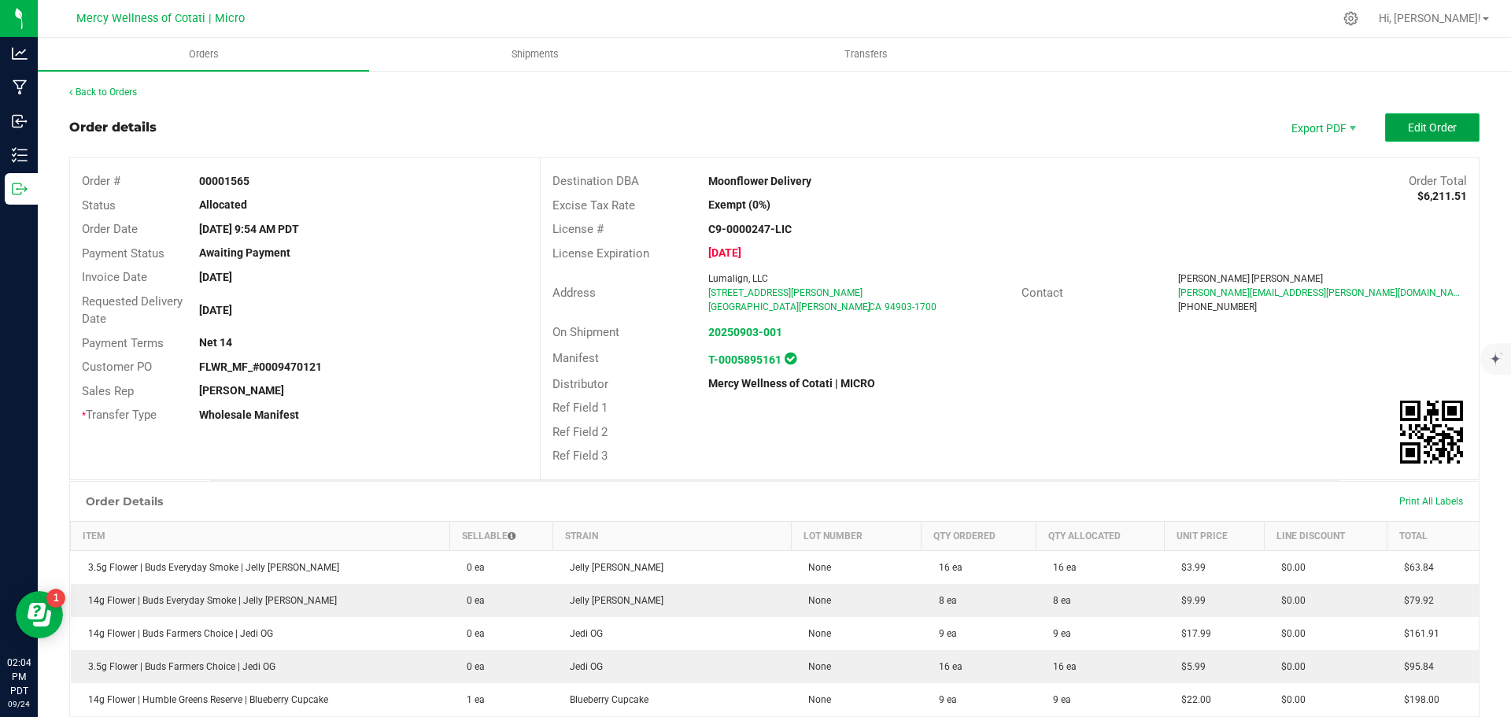
click at [1393, 128] on button "Edit Order" at bounding box center [1432, 127] width 94 height 28
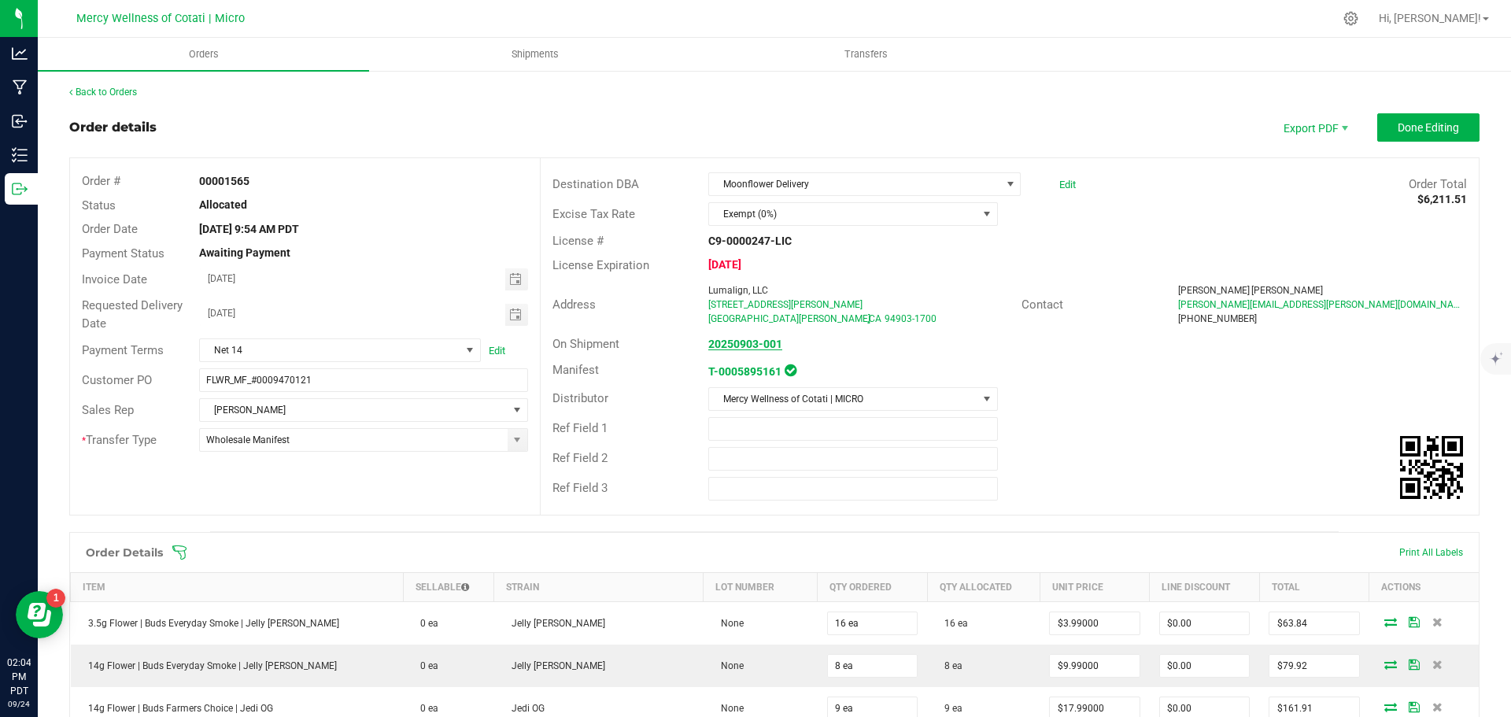
click at [741, 341] on strong "20250903-001" at bounding box center [745, 344] width 74 height 13
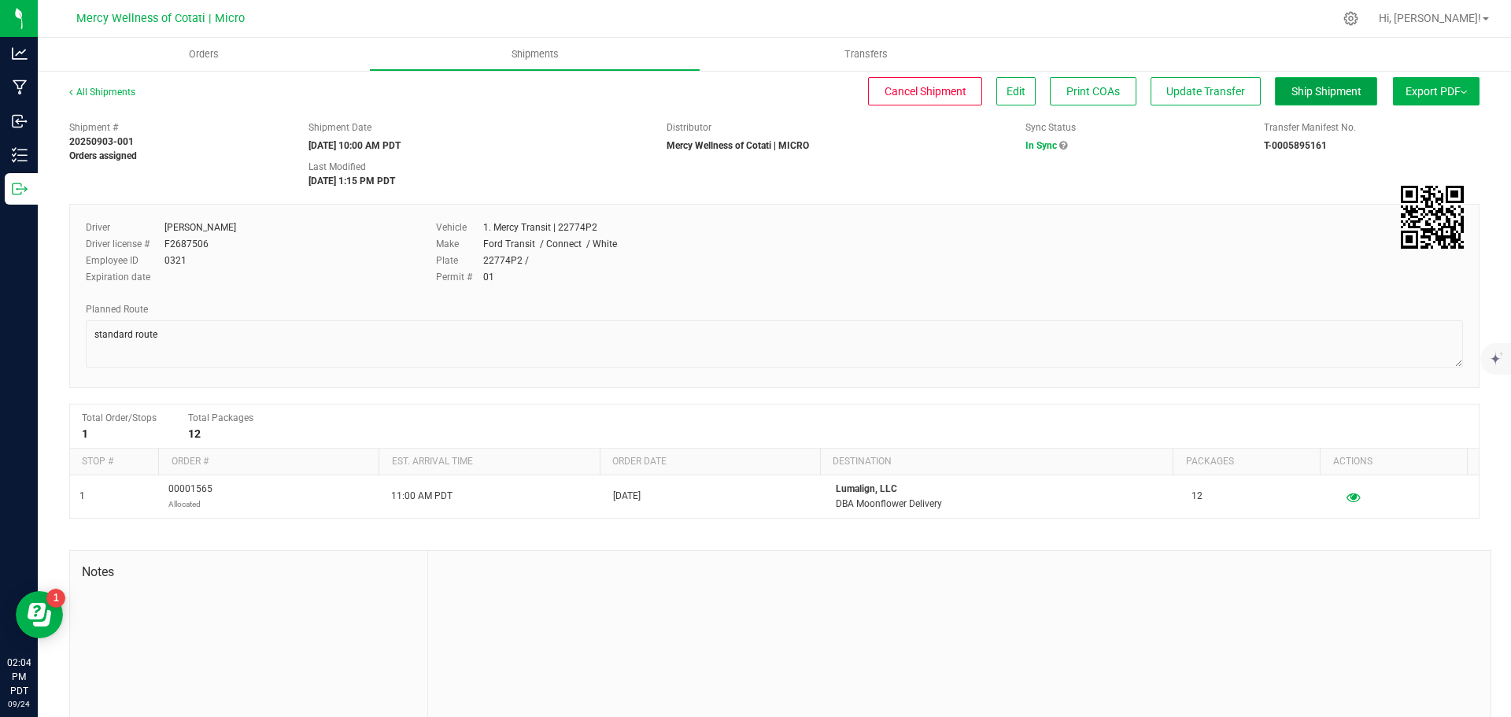
click at [1301, 93] on span "Ship Shipment" at bounding box center [1326, 91] width 70 height 13
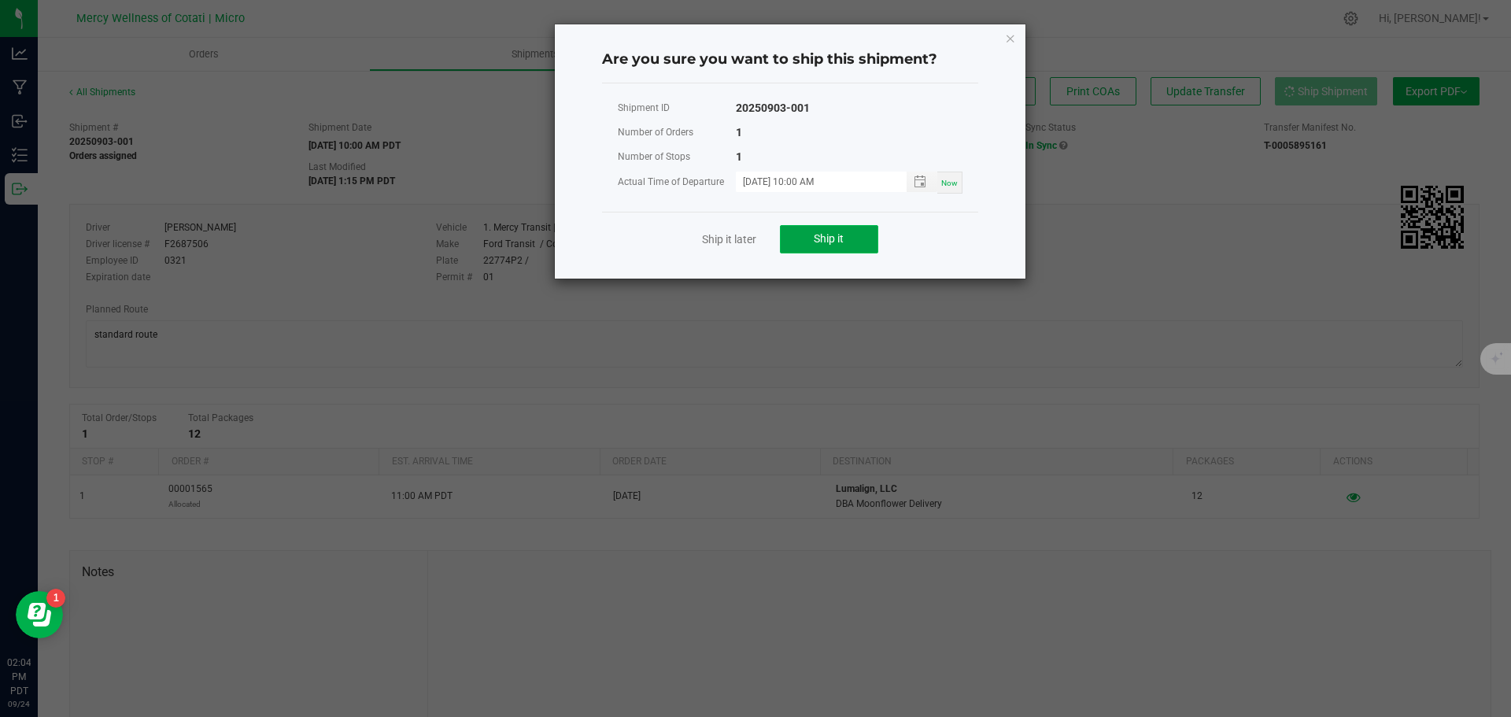
click at [806, 241] on button "Ship it" at bounding box center [829, 239] width 98 height 28
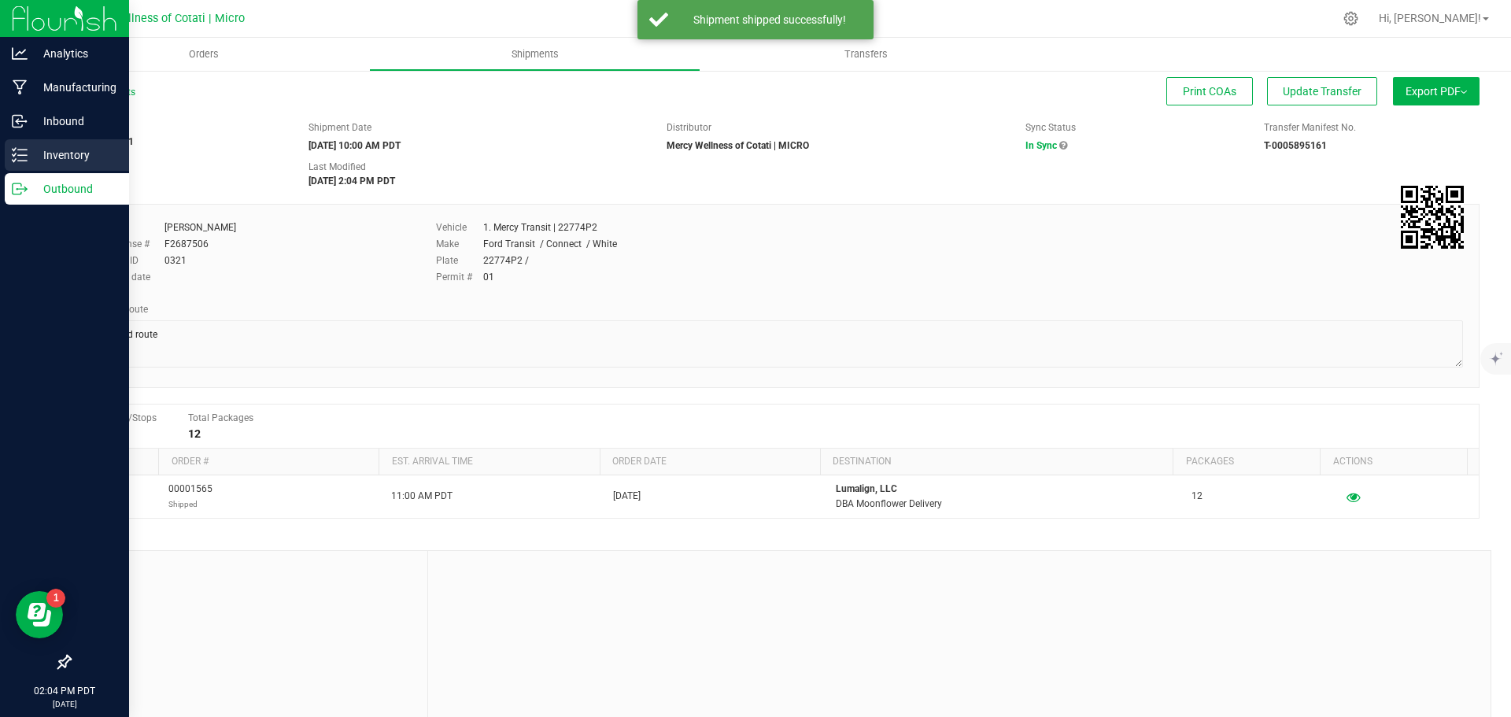
click at [73, 154] on p "Inventory" at bounding box center [75, 155] width 94 height 19
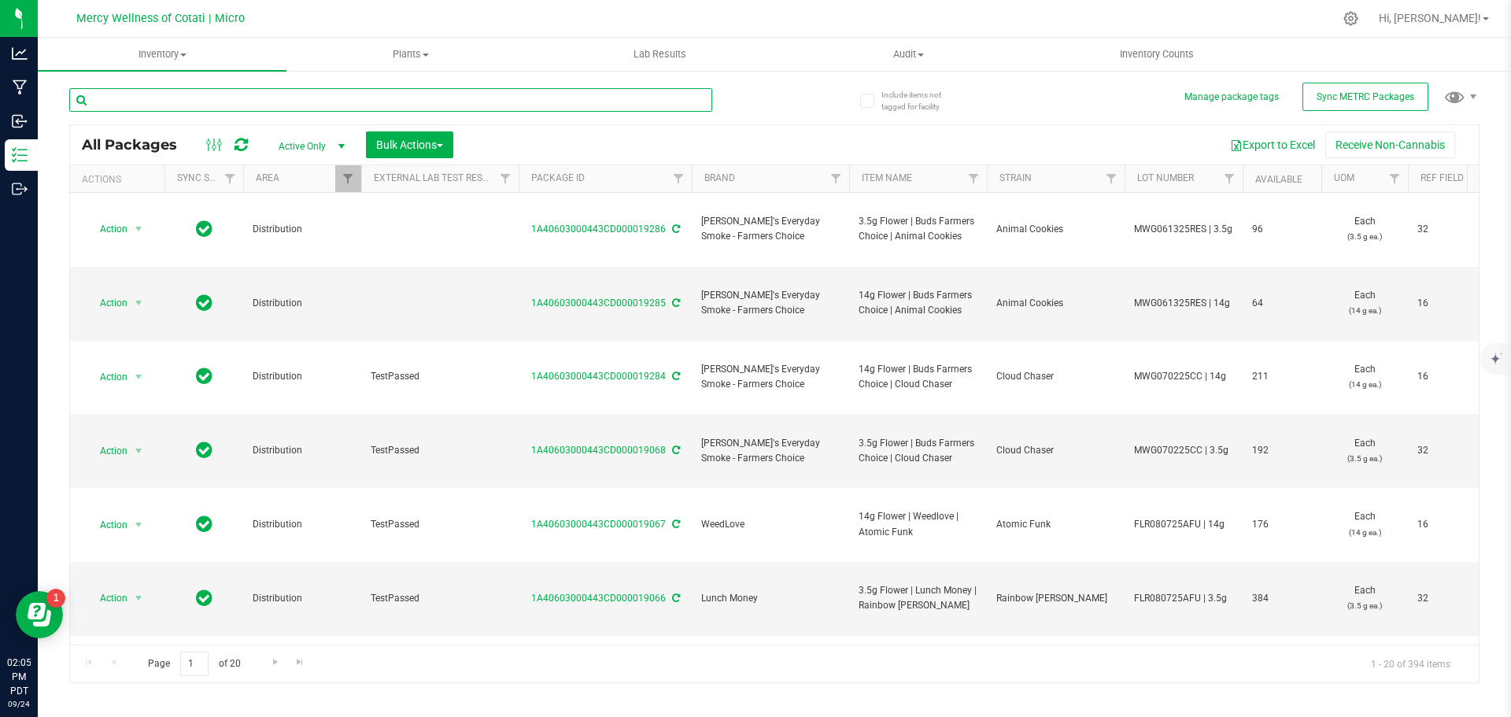
click at [321, 91] on input "text" at bounding box center [390, 100] width 643 height 24
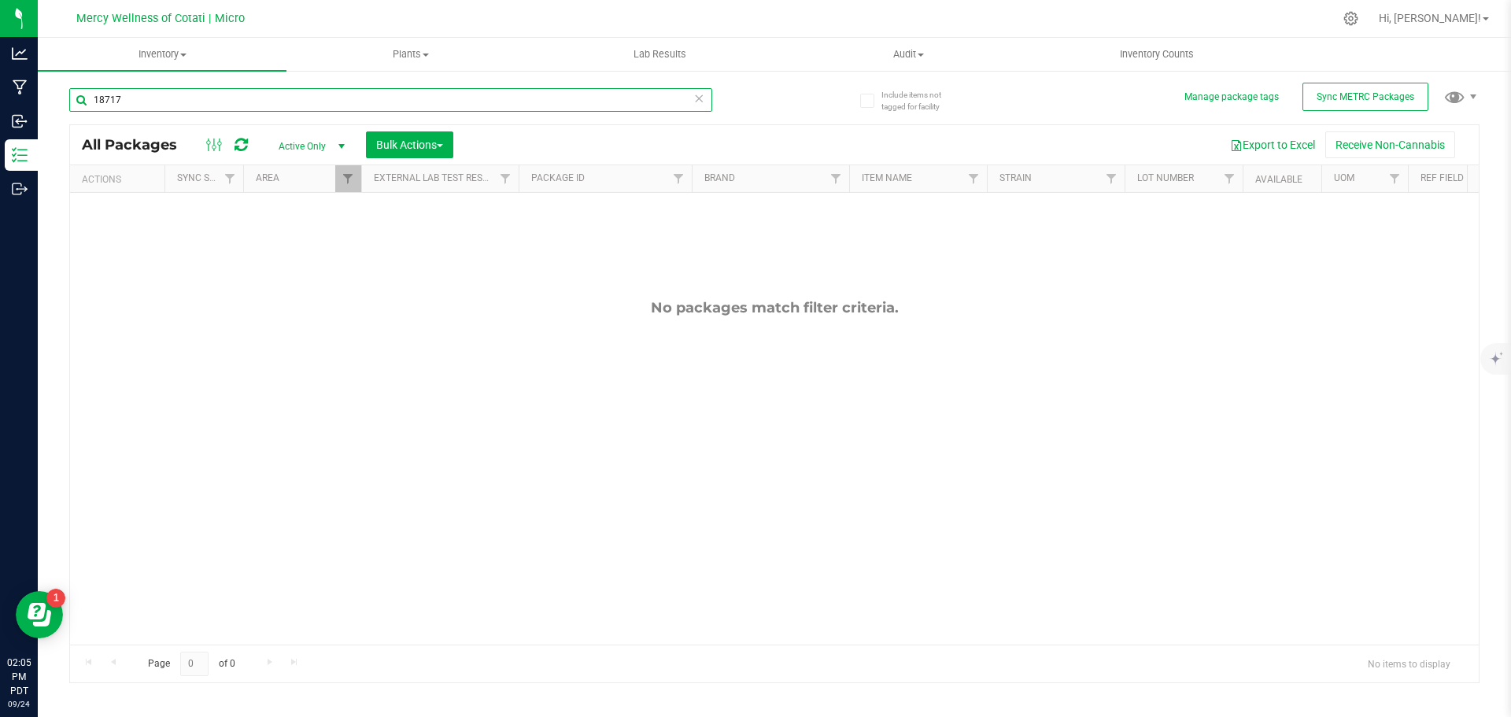
click at [243, 99] on input "18717" at bounding box center [390, 100] width 643 height 24
type input "18719"
click at [243, 99] on input "18719" at bounding box center [390, 100] width 643 height 24
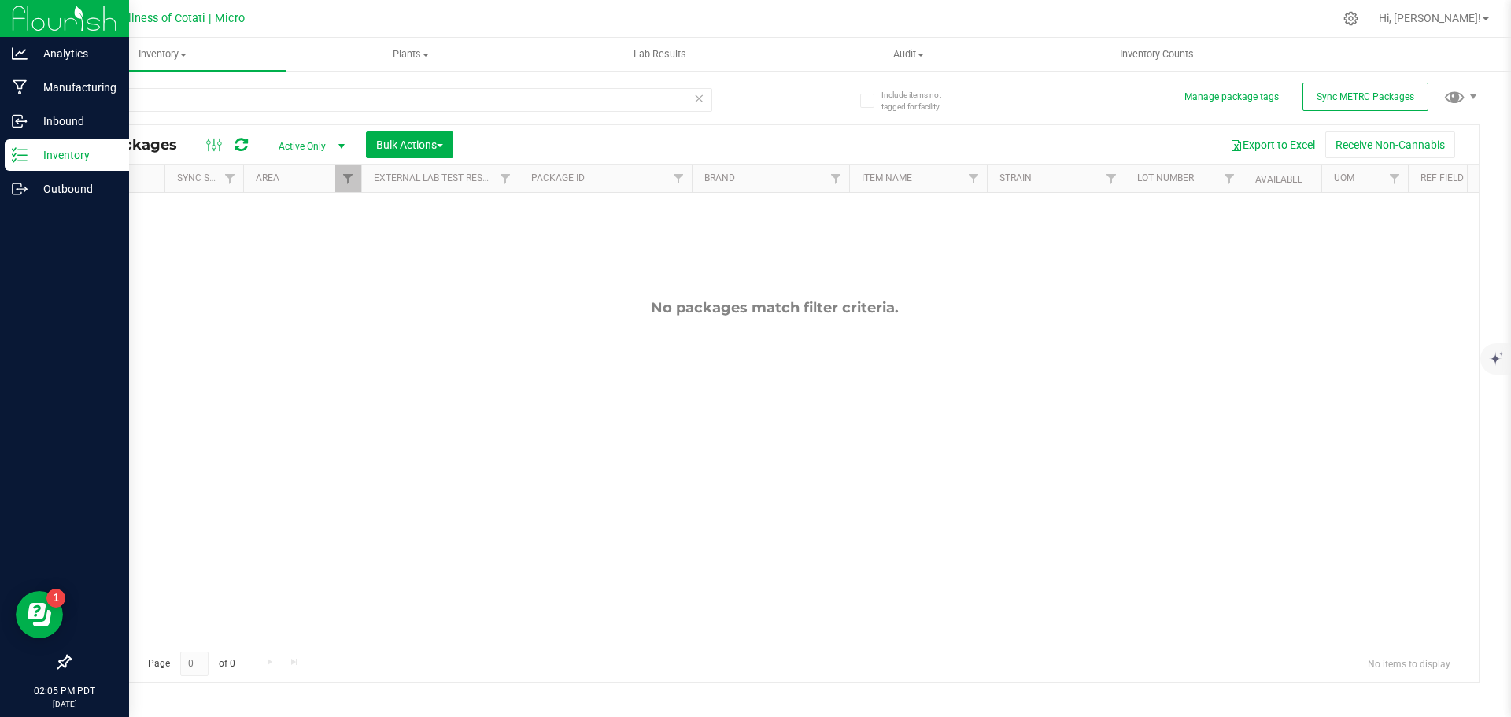
click at [70, 158] on p "Inventory" at bounding box center [75, 155] width 94 height 19
